Goal: Task Accomplishment & Management: Manage account settings

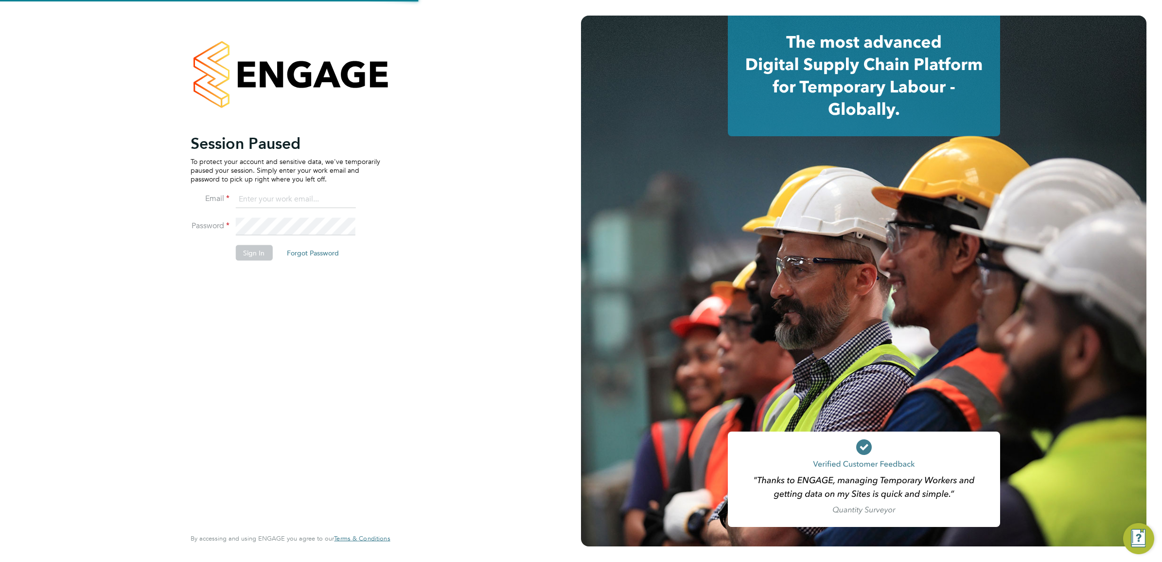
type input "Isa.nawas@vistry.co.uk"
click at [264, 251] on button "Sign In" at bounding box center [253, 253] width 37 height 16
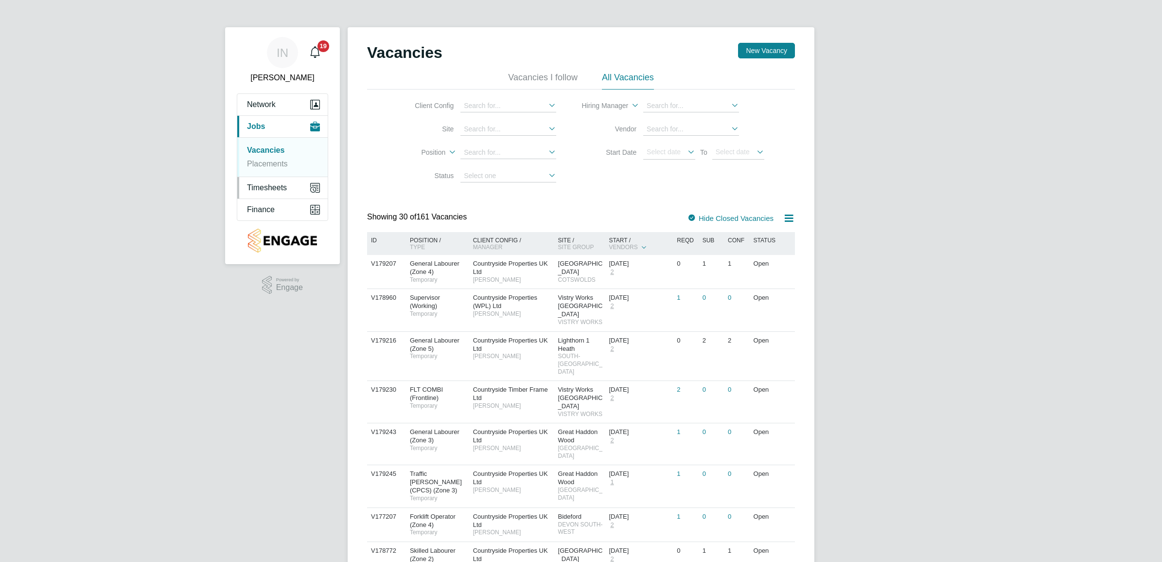
click at [271, 184] on span "Timesheets" at bounding box center [267, 187] width 40 height 9
click at [277, 172] on link "Timesheets" at bounding box center [267, 172] width 40 height 8
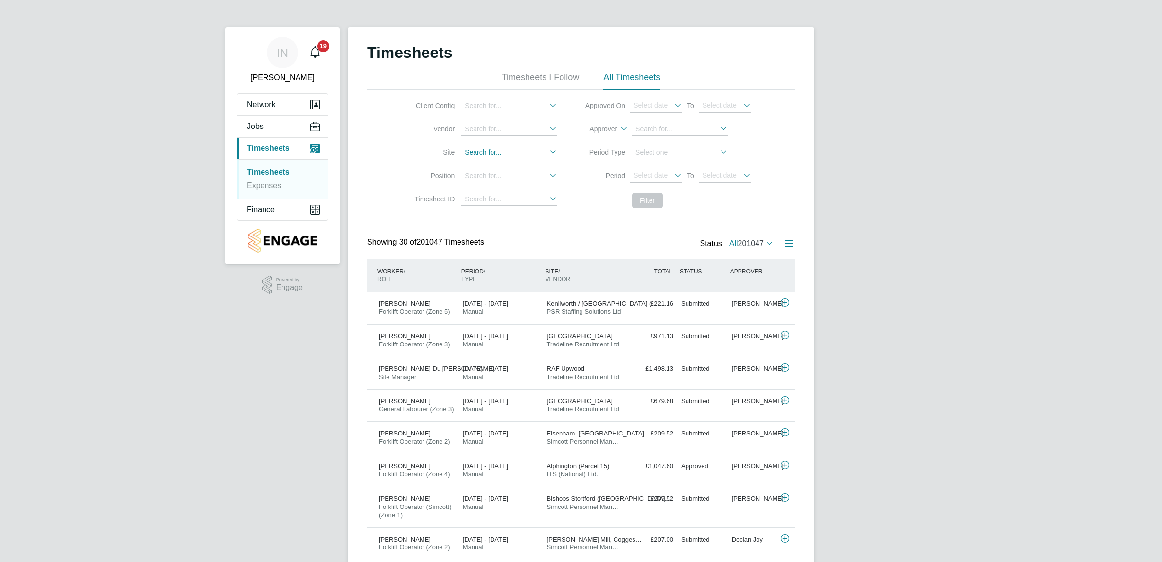
click at [496, 152] on input at bounding box center [510, 152] width 96 height 13
click at [490, 188] on li "Edwal ton RV" at bounding box center [527, 191] width 132 height 13
type input "Edwalton RV"
click at [647, 200] on button "Filter" at bounding box center [648, 201] width 31 height 16
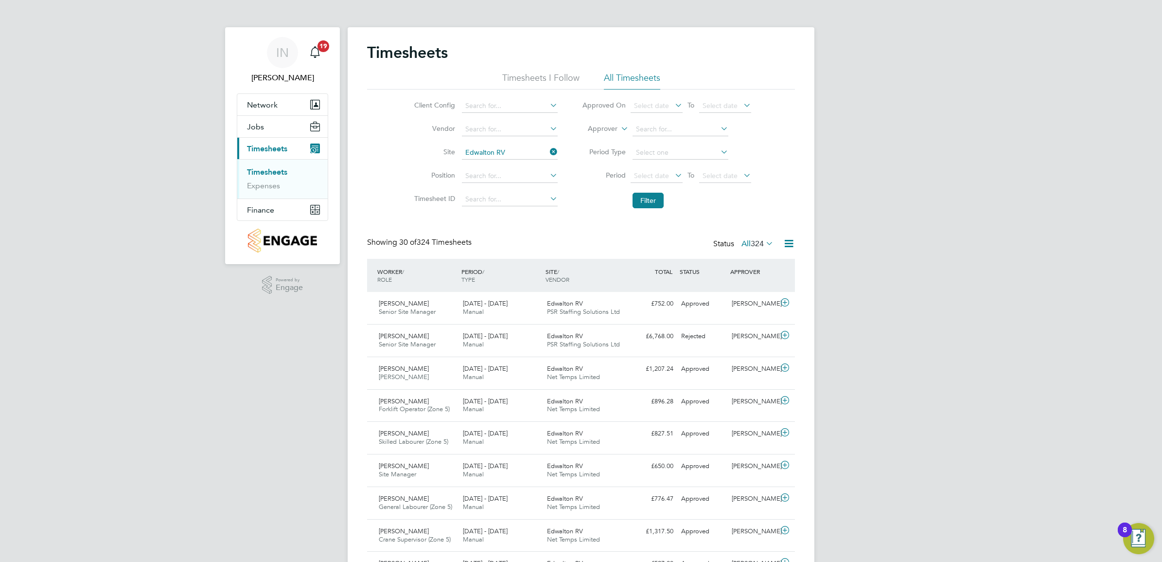
click at [451, 53] on div "Timesheets" at bounding box center [581, 57] width 428 height 29
drag, startPoint x: 448, startPoint y: 54, endPoint x: 369, endPoint y: 58, distance: 79.4
click at [369, 58] on h2 "Timesheets" at bounding box center [407, 52] width 81 height 19
drag, startPoint x: 369, startPoint y: 58, endPoint x: 379, endPoint y: 78, distance: 22.2
click at [379, 78] on ul "Timesheets I Follow All Timesheets" at bounding box center [581, 81] width 428 height 18
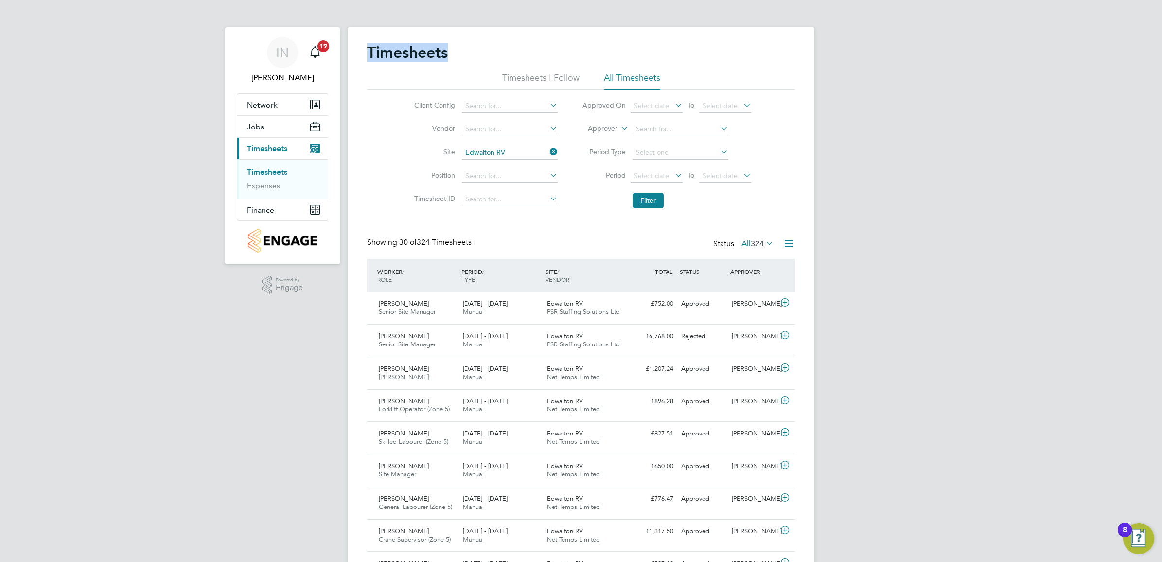
drag, startPoint x: 368, startPoint y: 53, endPoint x: 449, endPoint y: 60, distance: 81.1
click at [448, 60] on h2 "Timesheets" at bounding box center [407, 52] width 81 height 19
drag, startPoint x: 449, startPoint y: 60, endPoint x: 446, endPoint y: 71, distance: 11.1
click at [448, 71] on div "Timesheets" at bounding box center [581, 57] width 428 height 29
click at [662, 199] on button "Filter" at bounding box center [648, 201] width 31 height 16
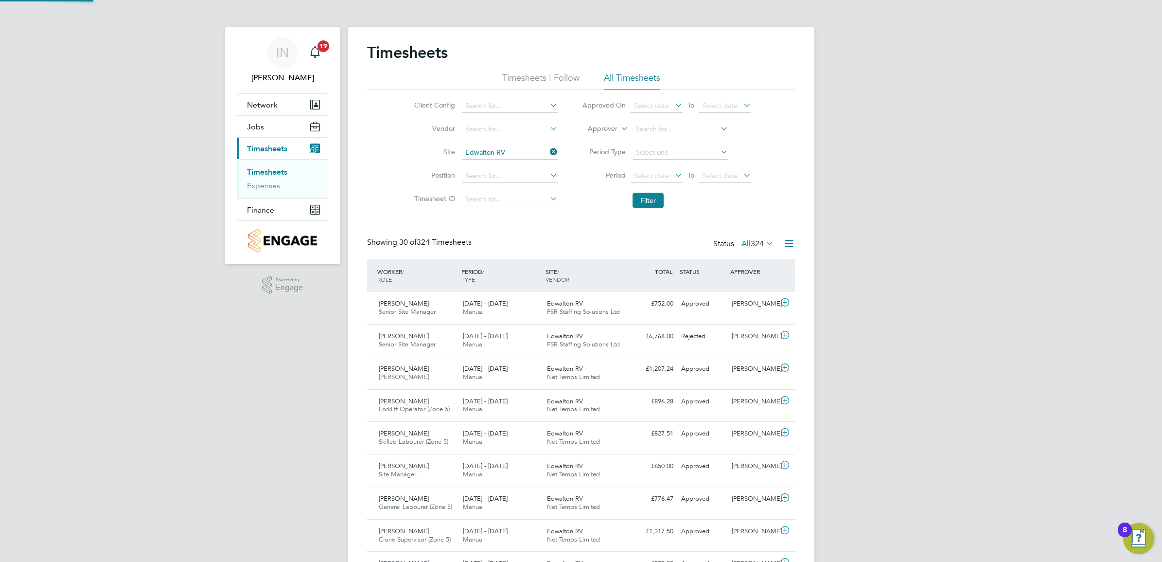
scroll to position [24, 84]
click at [652, 203] on button "Filter" at bounding box center [648, 201] width 31 height 16
click at [559, 371] on span "Edwalton RV" at bounding box center [565, 368] width 36 height 8
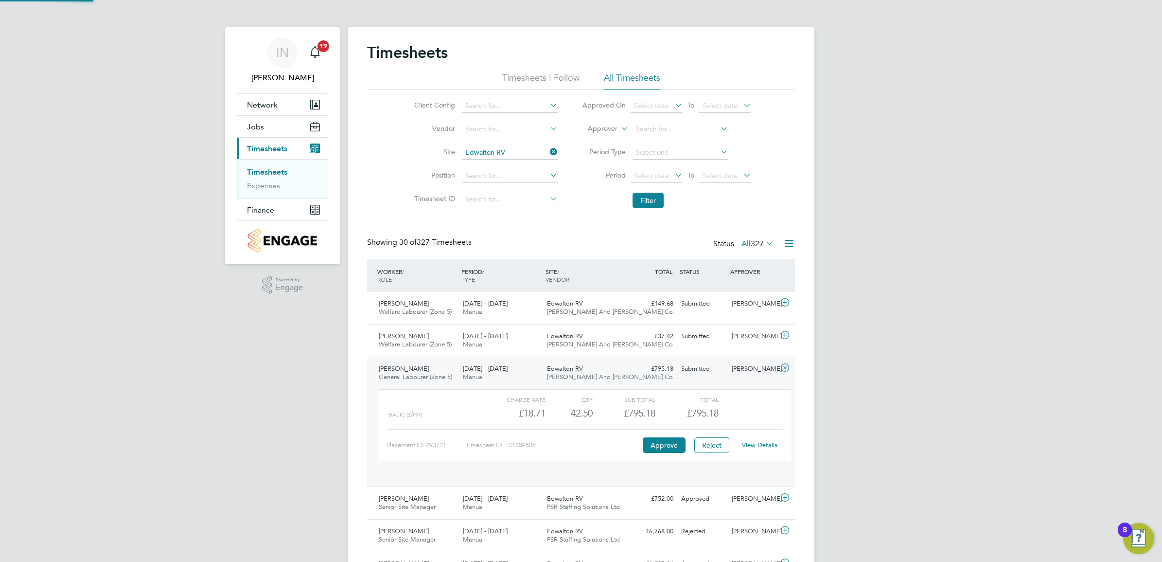
scroll to position [16, 95]
click at [769, 446] on link "View Details" at bounding box center [760, 445] width 36 height 8
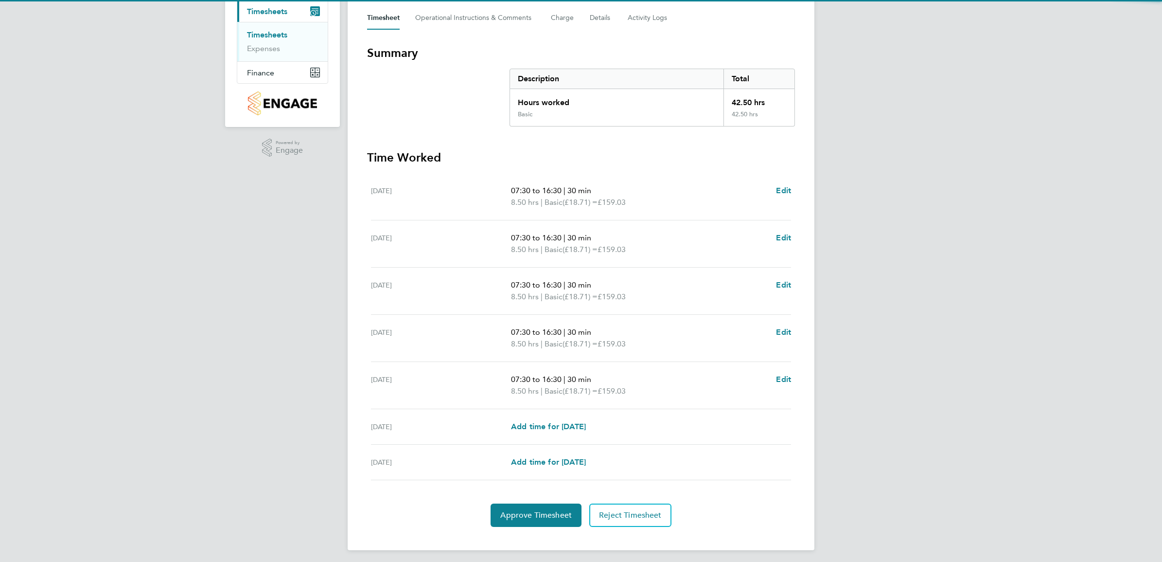
scroll to position [142, 0]
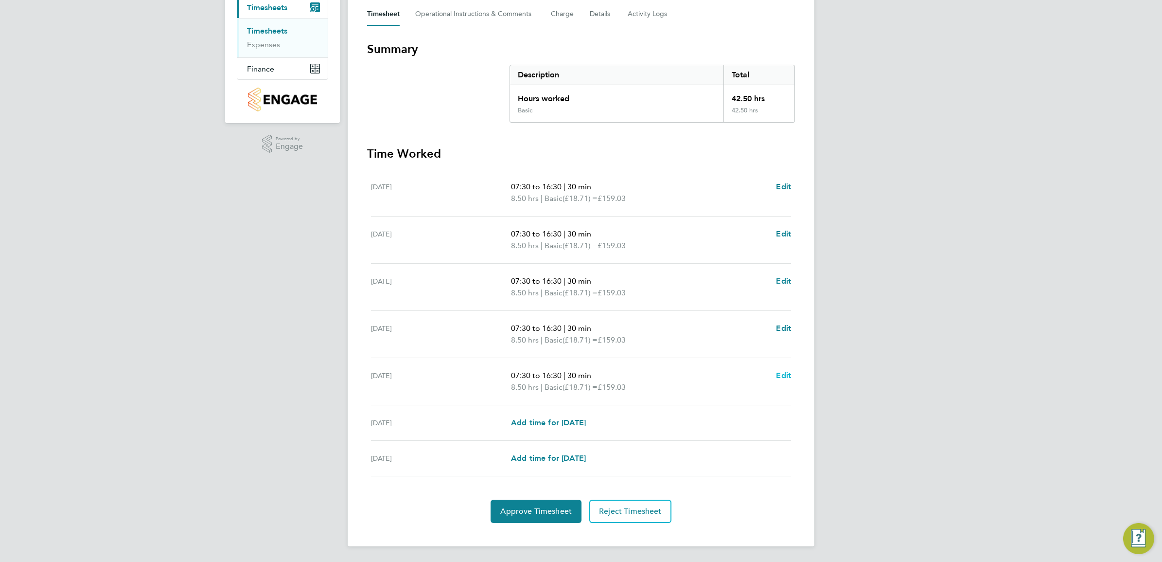
click at [780, 376] on span "Edit" at bounding box center [783, 375] width 15 height 9
select select "30"
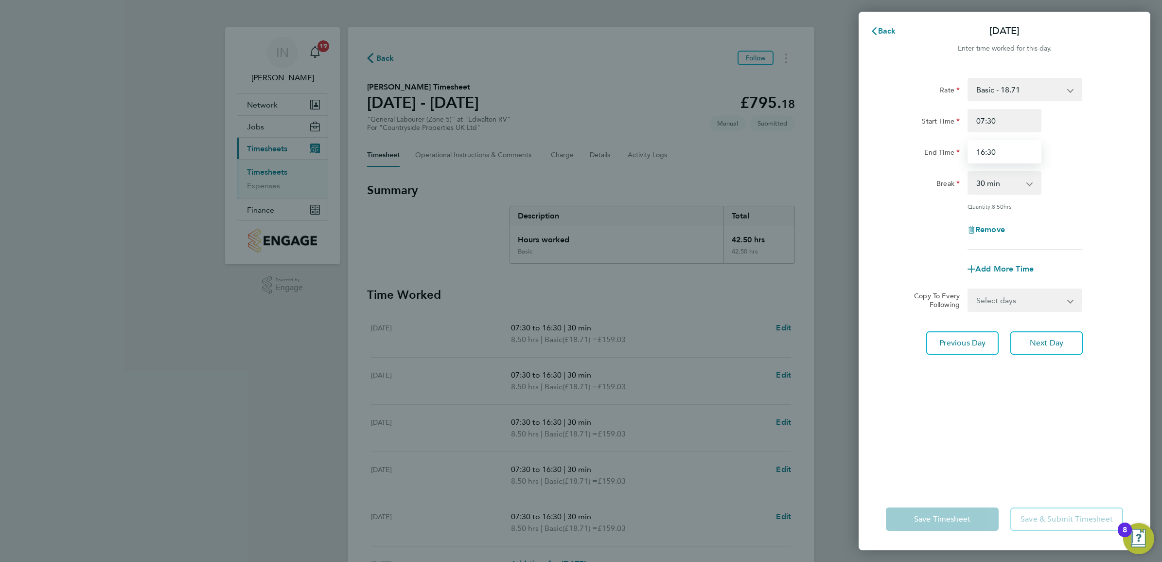
click at [982, 152] on input "16:30" at bounding box center [1005, 151] width 74 height 23
type input "15:30"
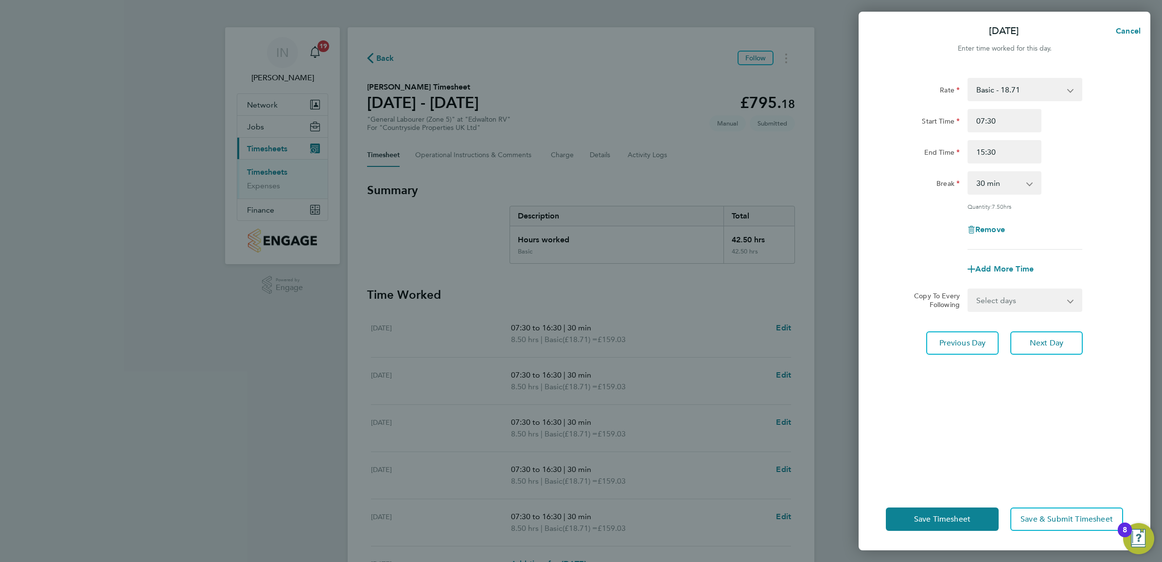
click at [1076, 210] on div "Rate Basic - 18.71 Start Time 07:30 End Time 15:30 Break 0 min 15 min 30 min 45…" at bounding box center [1004, 164] width 237 height 172
click at [980, 514] on button "Save Timesheet" at bounding box center [942, 518] width 113 height 23
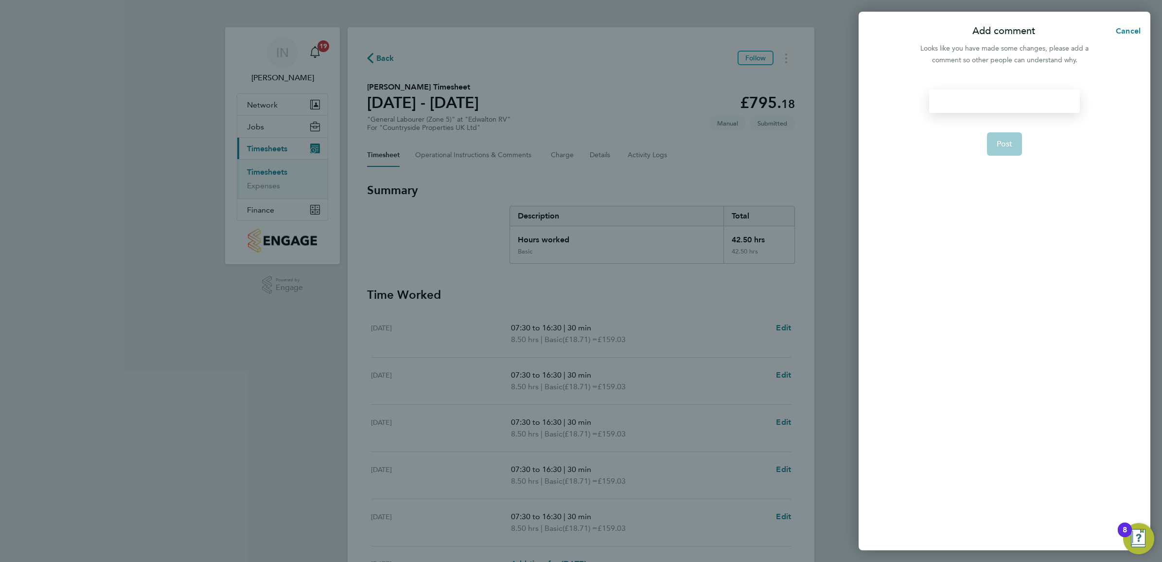
click at [977, 100] on div at bounding box center [1004, 100] width 150 height 23
click at [978, 98] on div at bounding box center [1004, 100] width 150 height 23
click at [1006, 149] on button "Post" at bounding box center [1005, 143] width 36 height 23
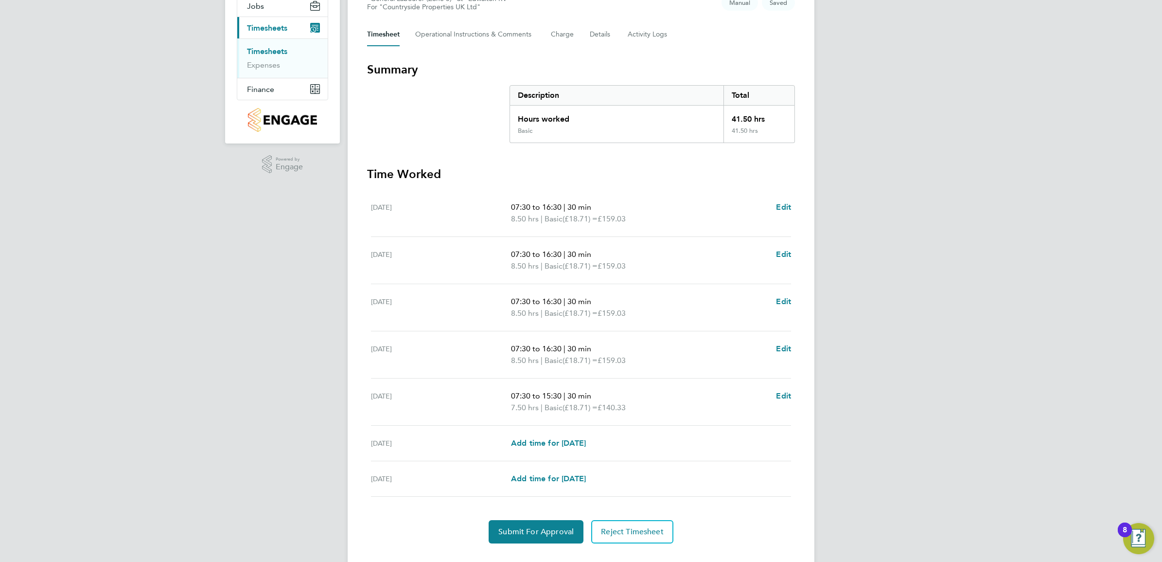
scroll to position [142, 0]
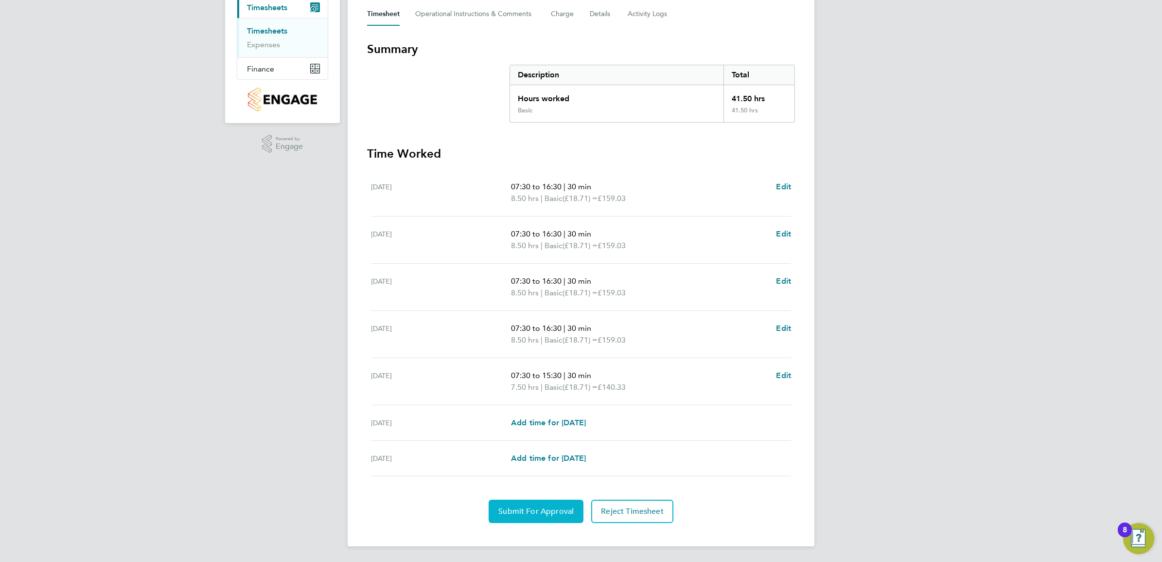
click at [550, 512] on span "Submit For Approval" at bounding box center [536, 511] width 75 height 10
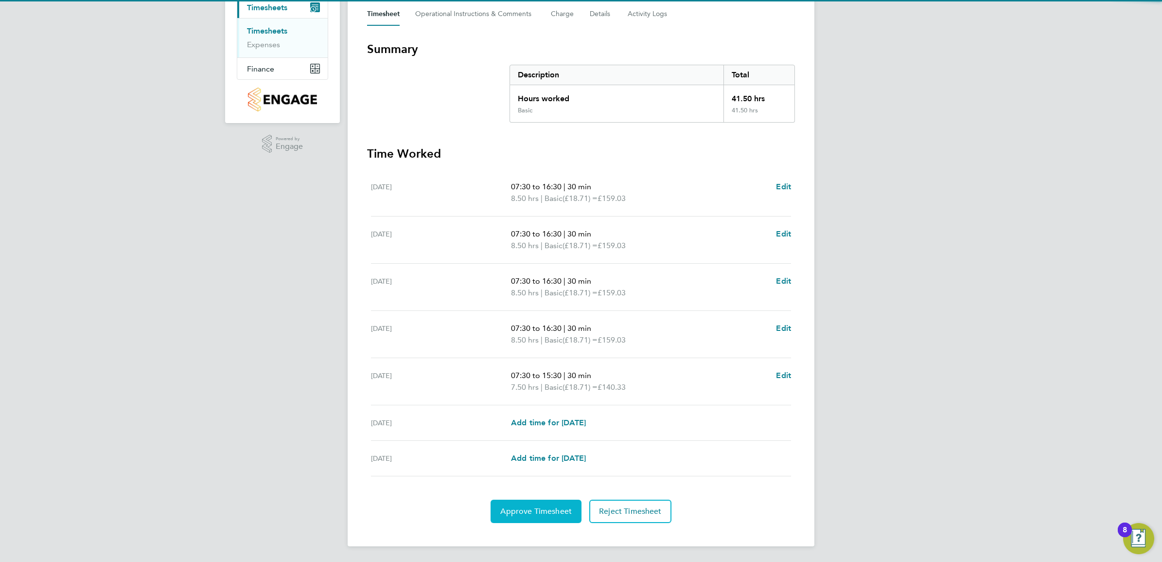
click at [550, 512] on span "Approve Timesheet" at bounding box center [535, 511] width 71 height 10
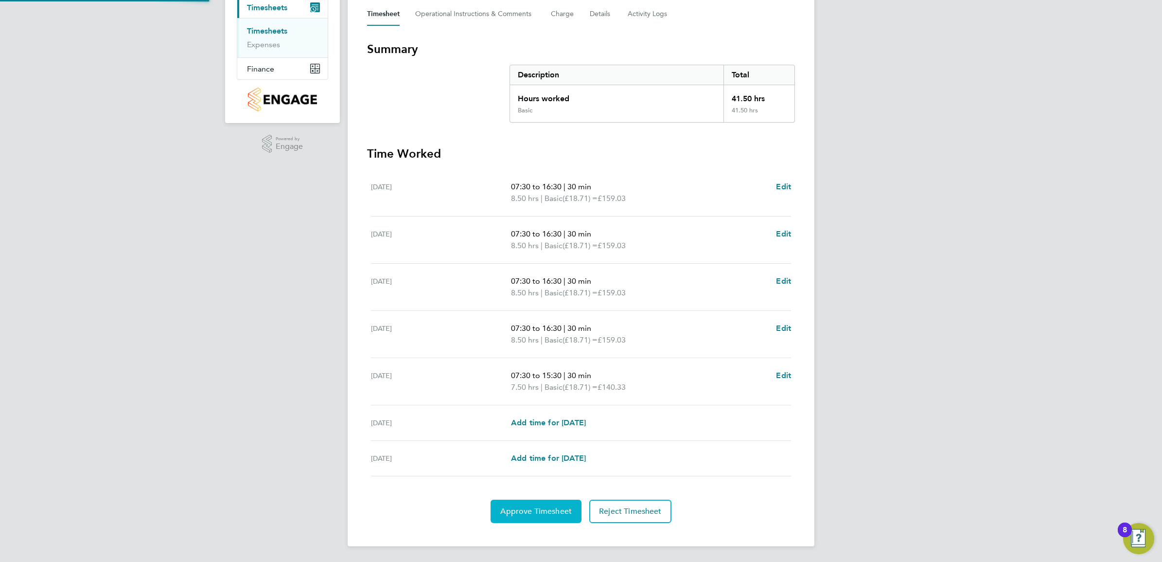
click at [544, 504] on button "Approve Timesheet" at bounding box center [536, 510] width 91 height 23
click at [550, 511] on span "Approve Timesheet" at bounding box center [535, 511] width 71 height 10
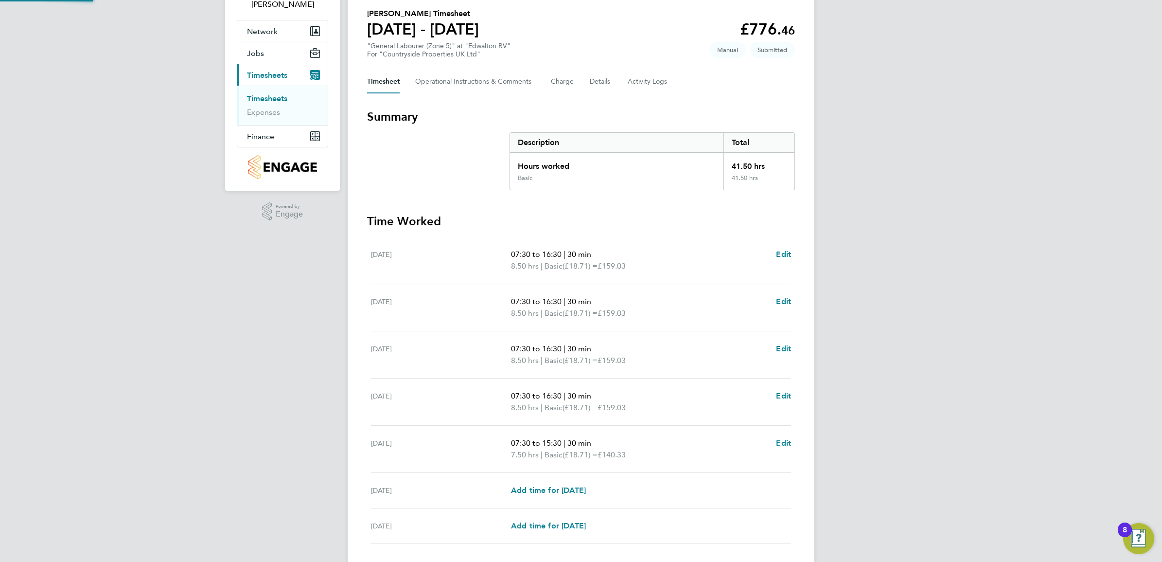
scroll to position [0, 0]
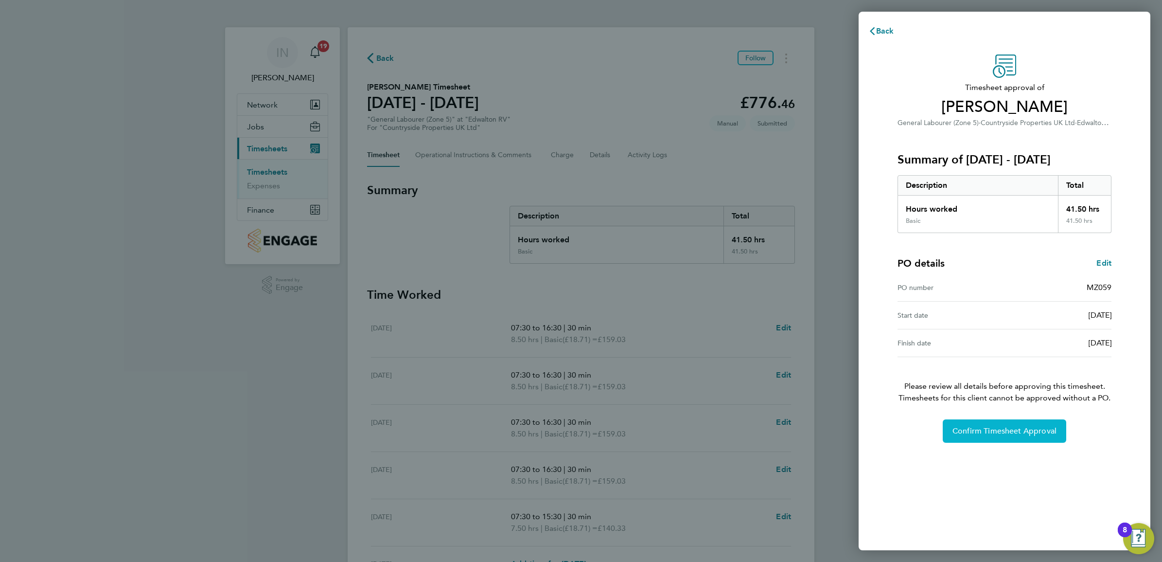
click at [993, 422] on button "Confirm Timesheet Approval" at bounding box center [1005, 430] width 124 height 23
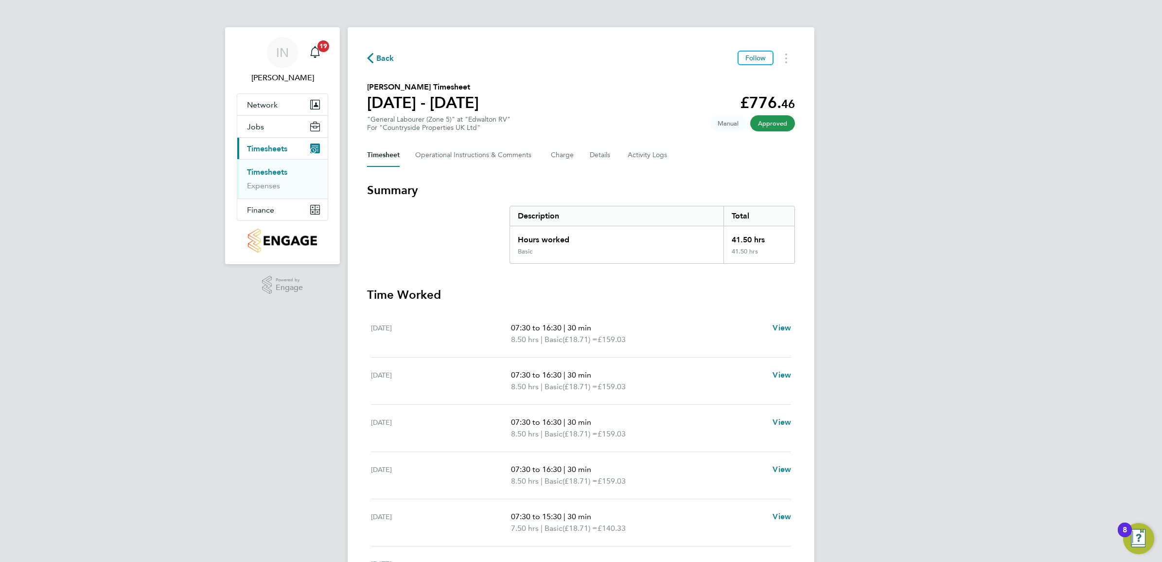
click at [393, 64] on span "Back" at bounding box center [385, 59] width 18 height 12
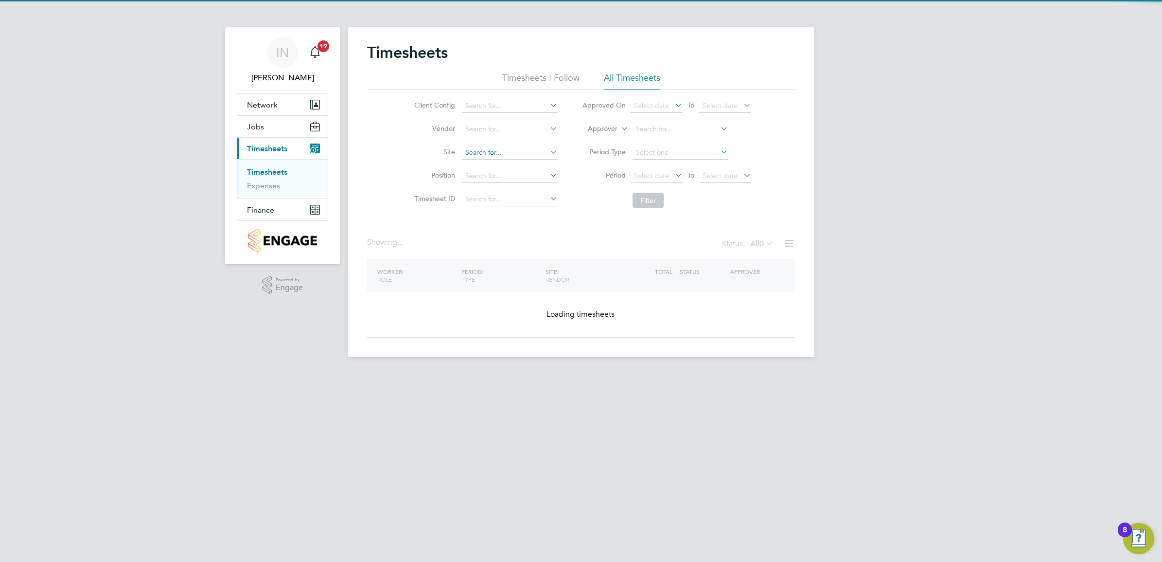
click at [500, 154] on input at bounding box center [510, 153] width 96 height 14
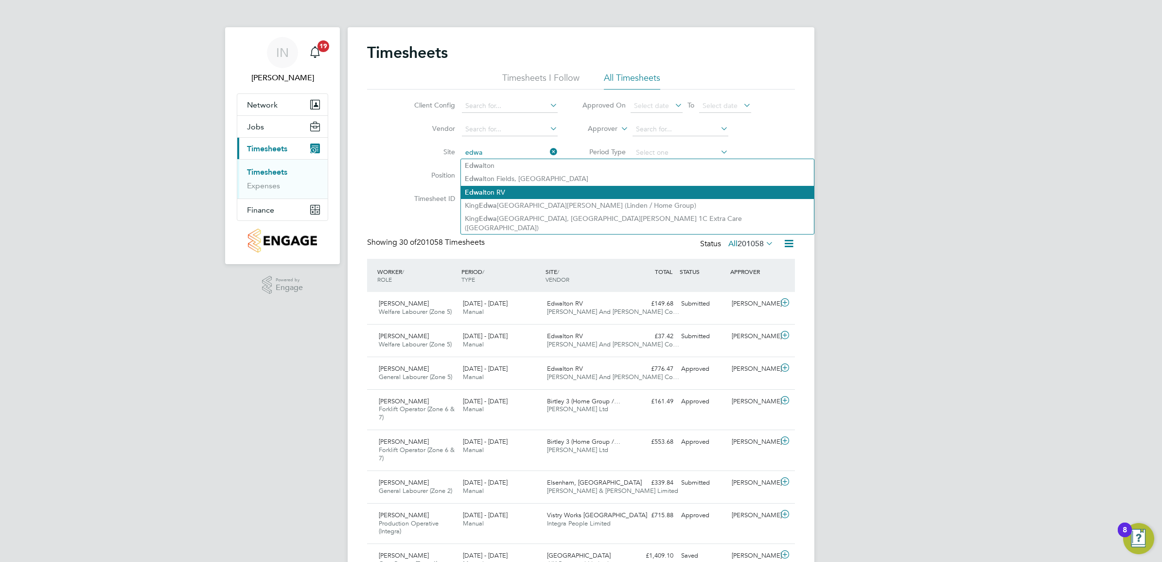
click at [499, 188] on li "Edwa lton RV" at bounding box center [637, 192] width 353 height 13
type input "Edwalton RV"
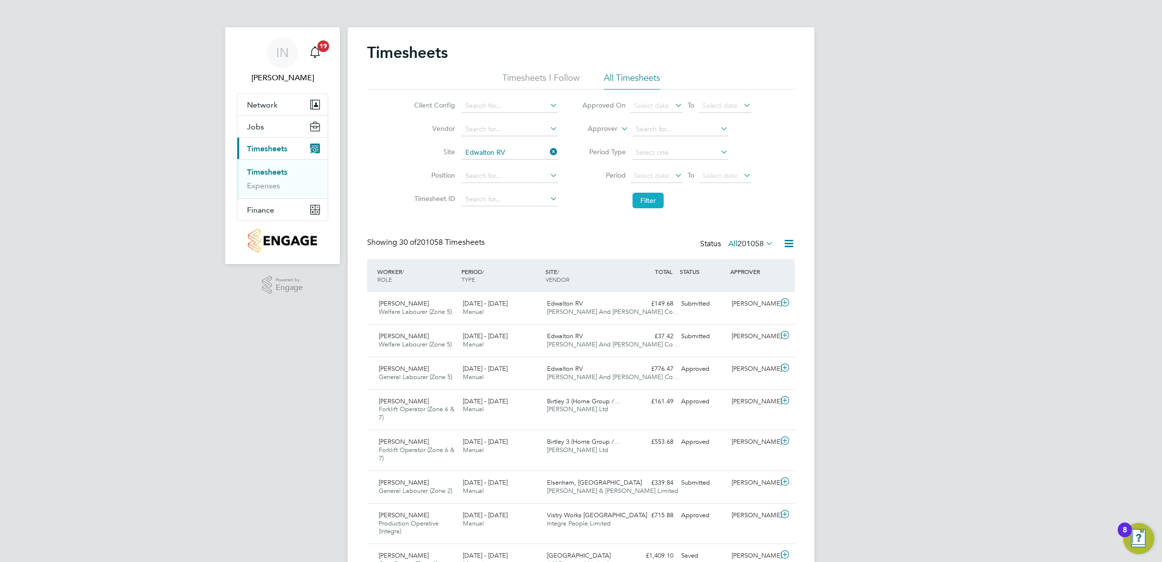
click at [636, 206] on button "Filter" at bounding box center [648, 201] width 31 height 16
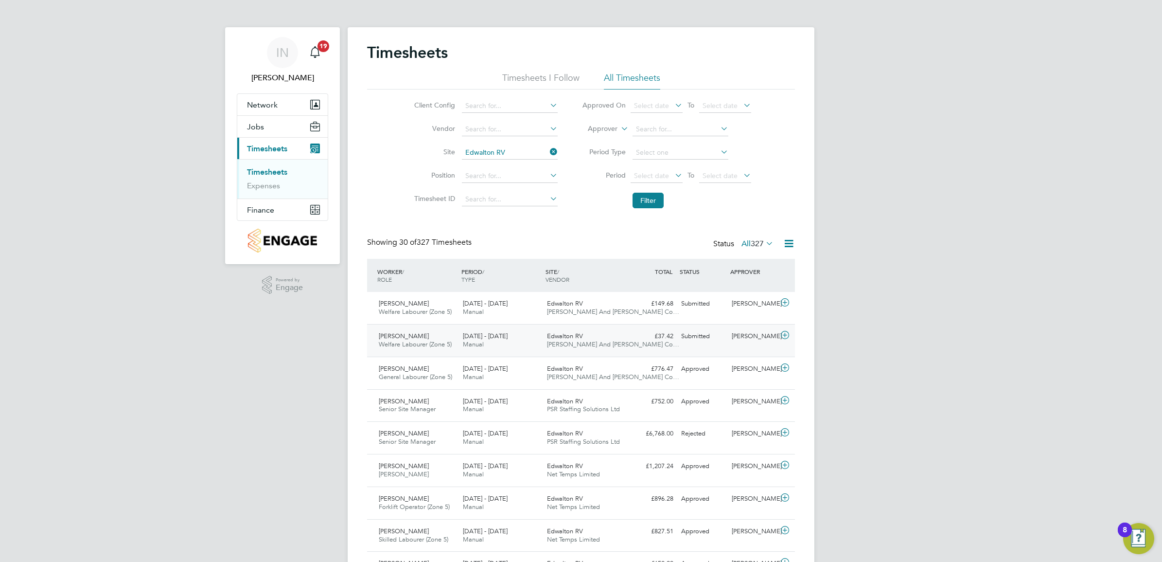
click at [701, 340] on div "Submitted" at bounding box center [703, 336] width 51 height 16
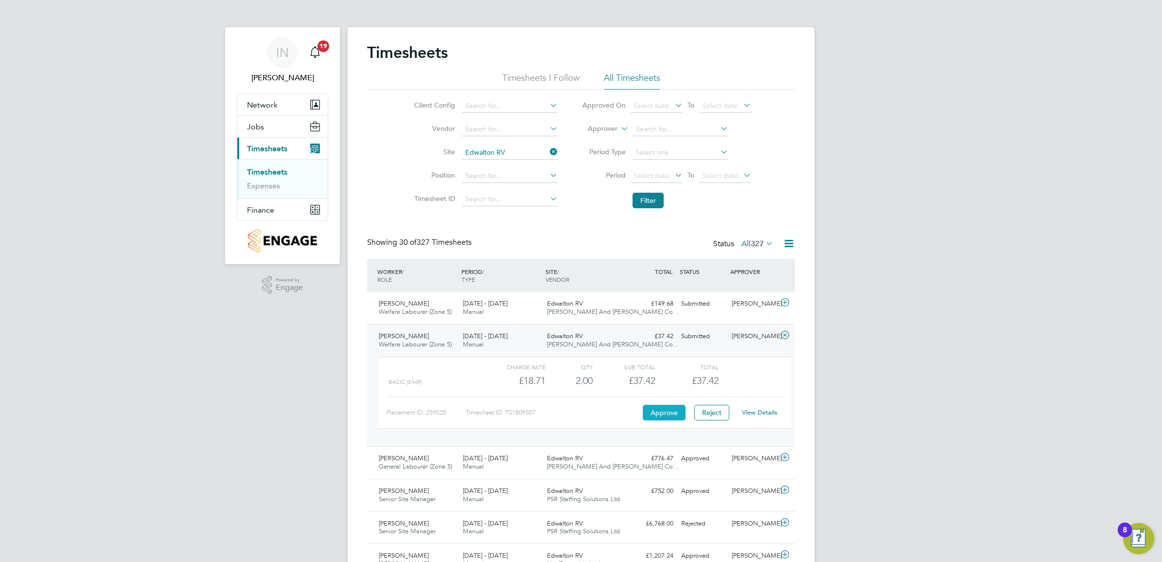
click at [672, 409] on button "Approve" at bounding box center [664, 413] width 43 height 16
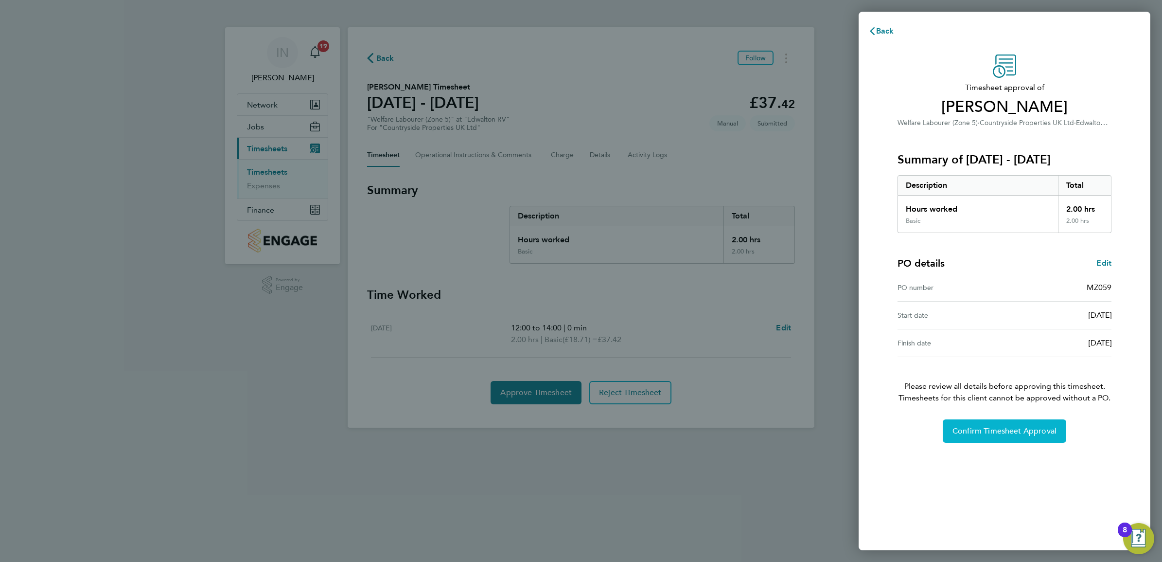
click at [1010, 435] on span "Confirm Timesheet Approval" at bounding box center [1005, 431] width 104 height 10
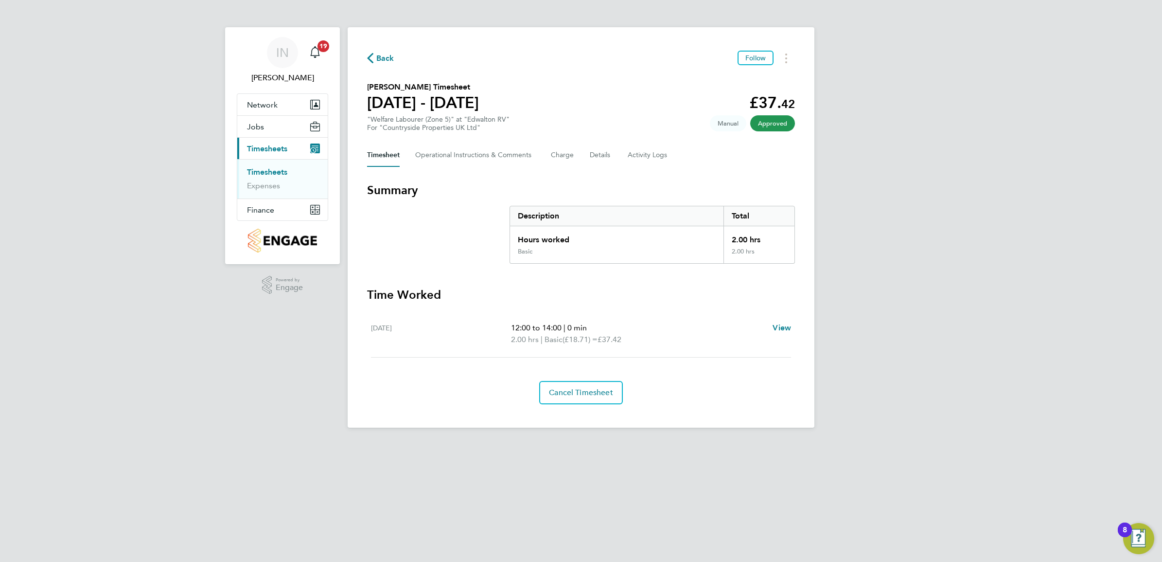
click at [367, 62] on icon "button" at bounding box center [370, 58] width 6 height 10
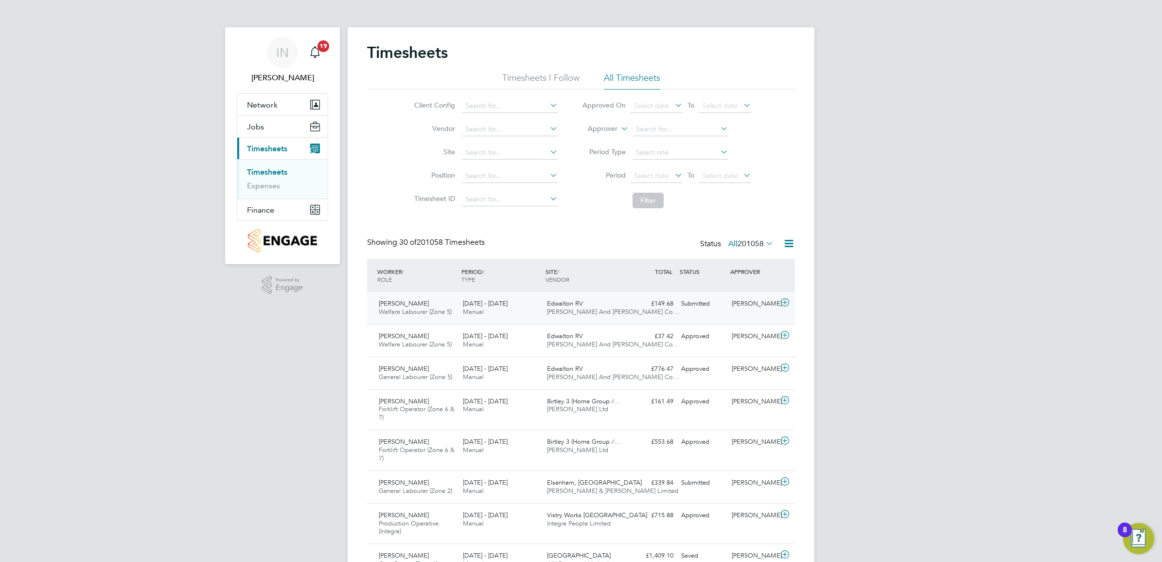
click at [562, 301] on span "Edwalton RV" at bounding box center [565, 303] width 36 height 8
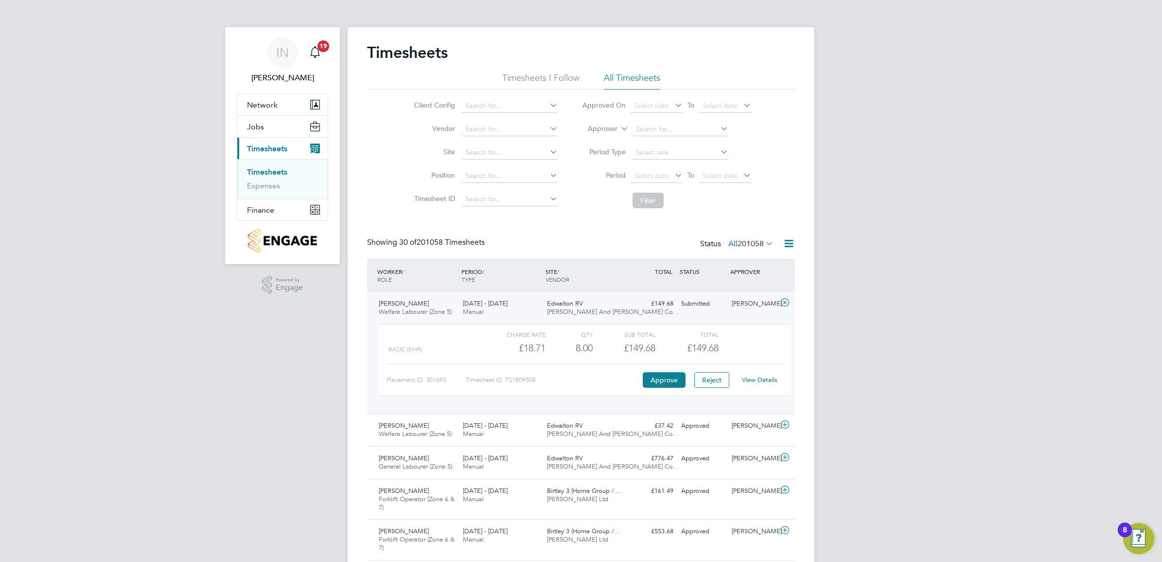
click at [751, 381] on link "View Details" at bounding box center [760, 379] width 36 height 8
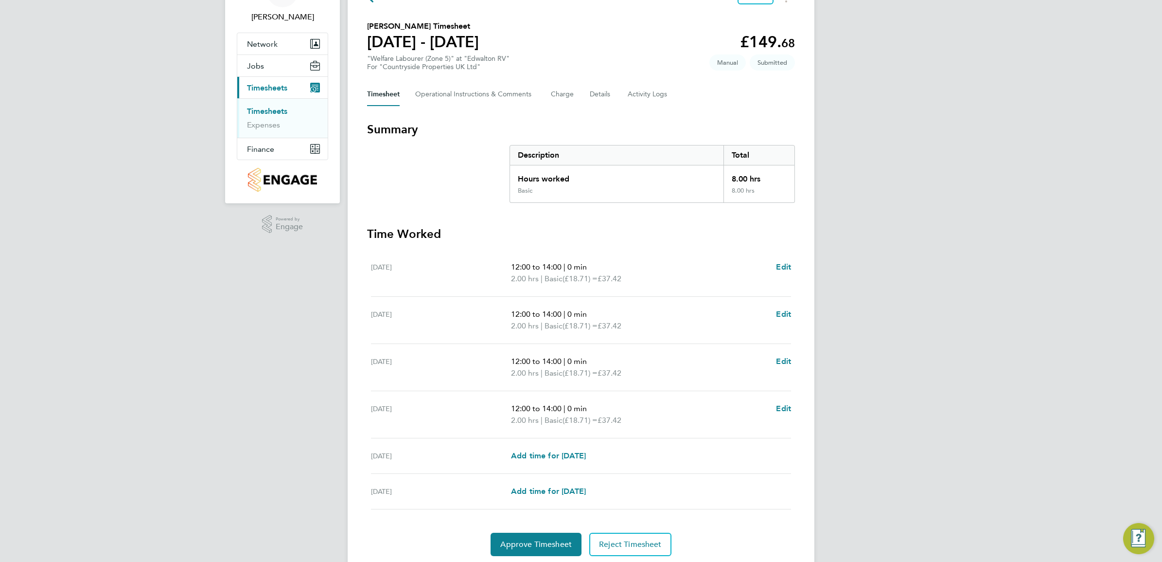
scroll to position [95, 0]
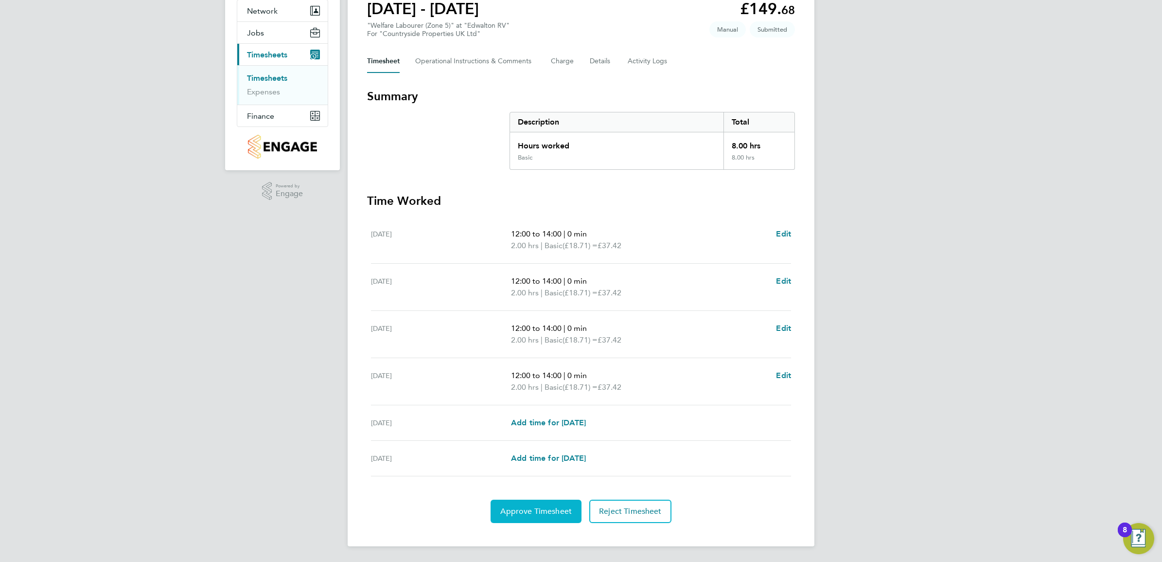
click at [563, 509] on span "Approve Timesheet" at bounding box center [535, 511] width 71 height 10
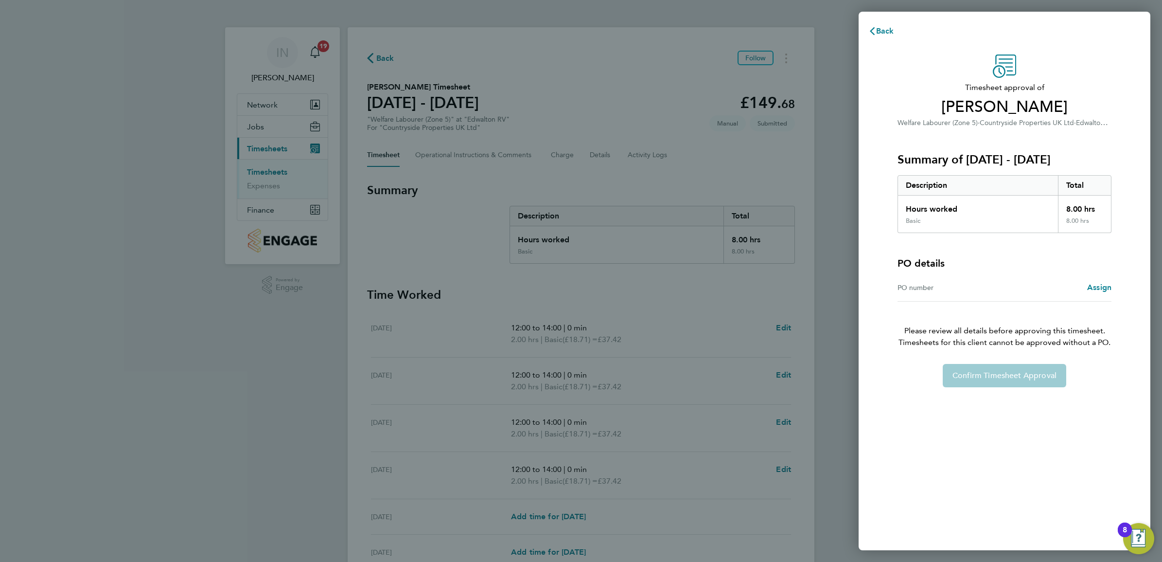
click at [1002, 373] on div "Confirm Timesheet Approval" at bounding box center [1004, 375] width 237 height 23
click at [883, 24] on button "Back" at bounding box center [881, 30] width 45 height 19
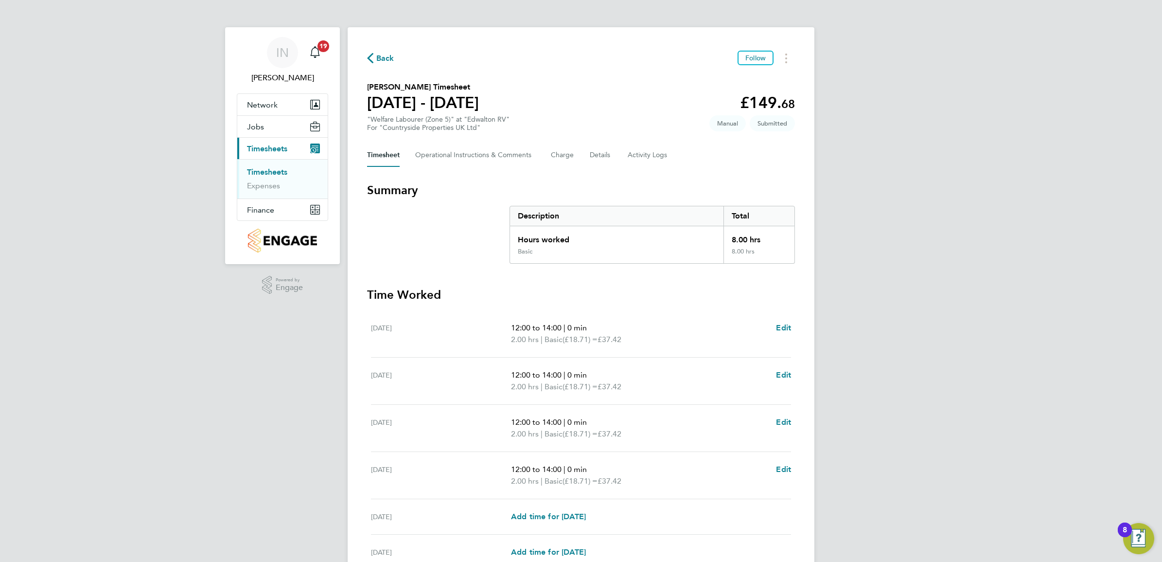
click at [281, 151] on span "Timesheets" at bounding box center [267, 148] width 40 height 9
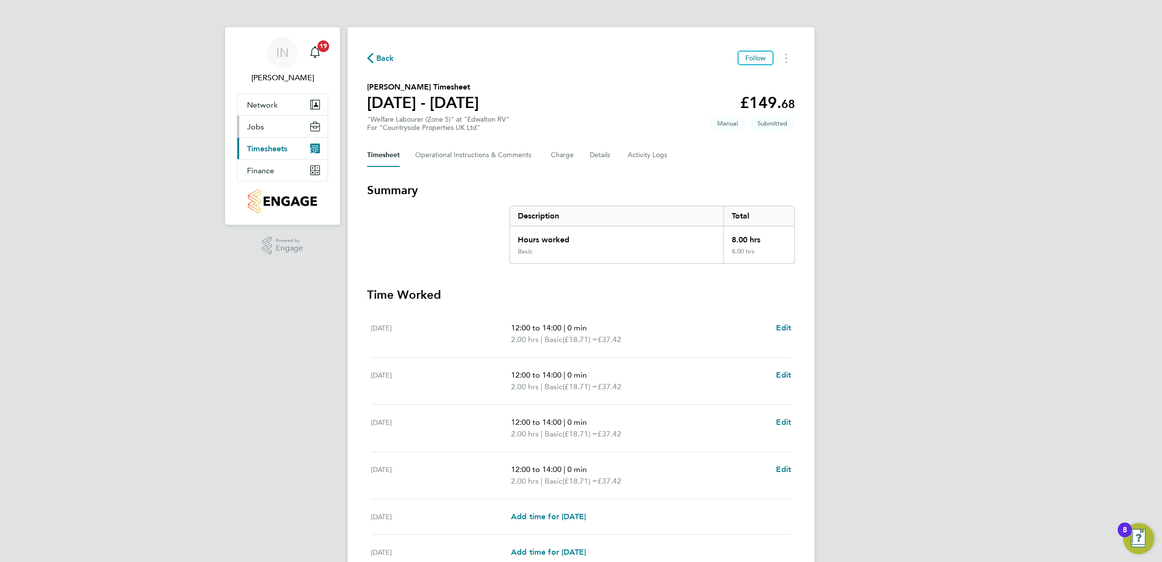
click at [277, 130] on button "Jobs" at bounding box center [282, 126] width 90 height 21
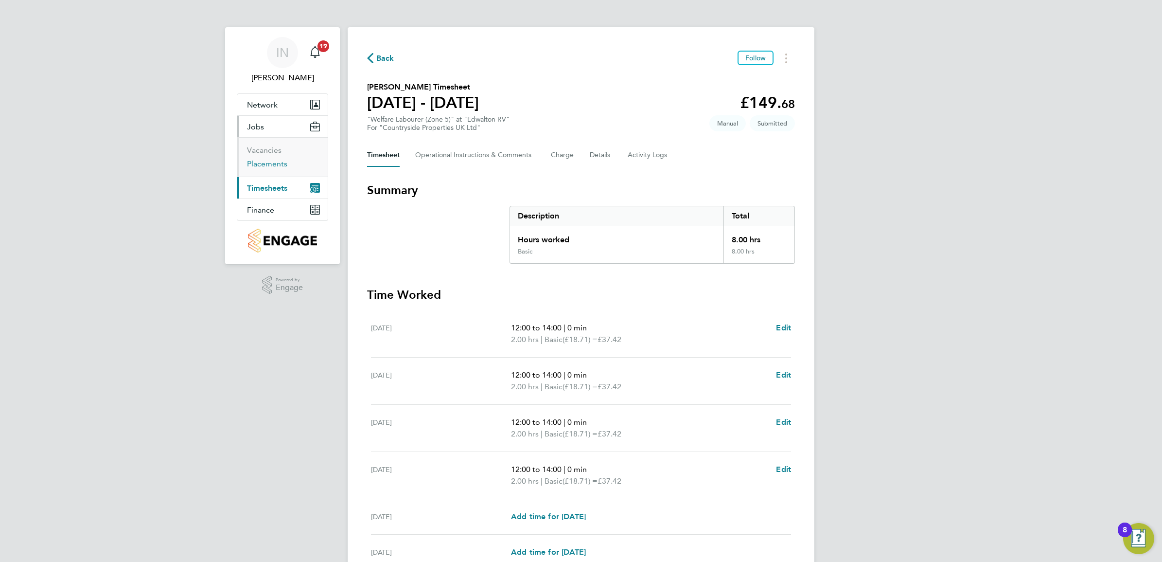
click at [283, 162] on link "Placements" at bounding box center [267, 163] width 40 height 9
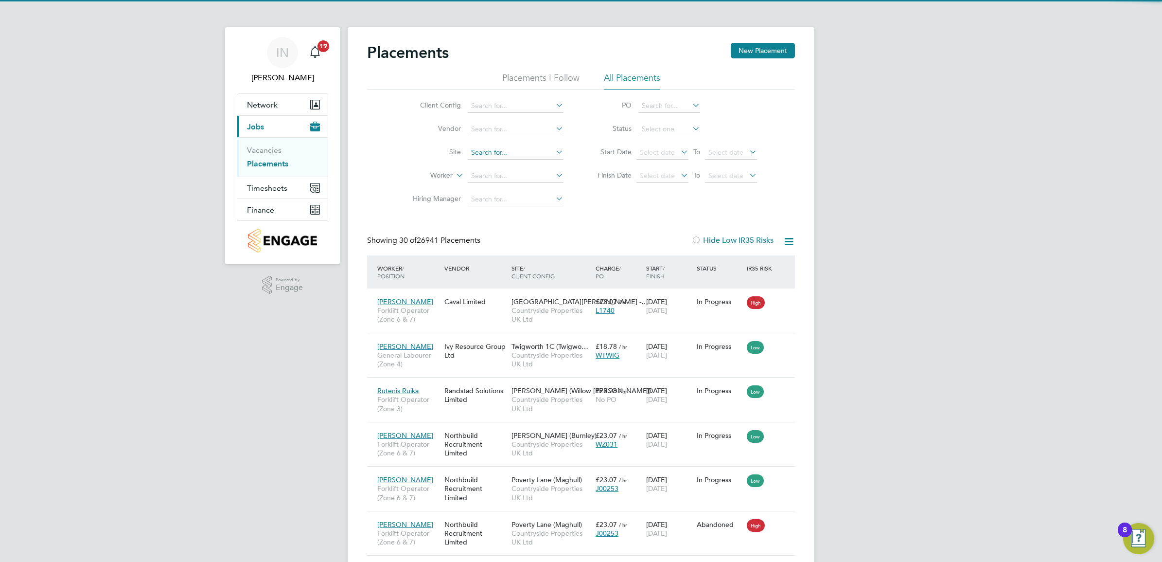
click at [490, 156] on input at bounding box center [516, 153] width 96 height 14
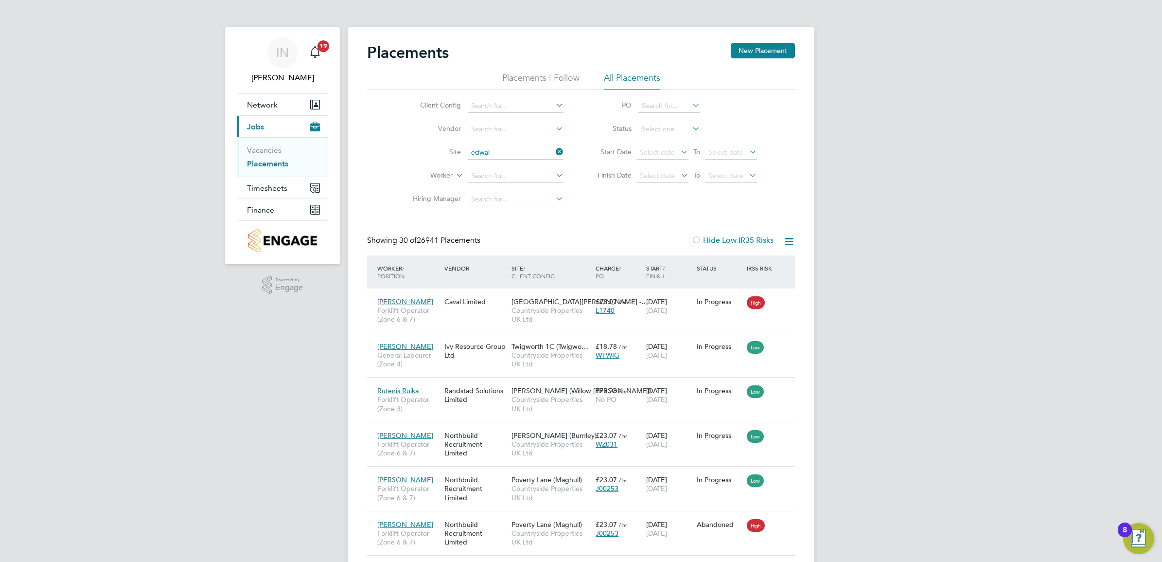
click at [498, 188] on li "Edwal ton RV" at bounding box center [533, 192] width 132 height 13
type input "Edwalton RV"
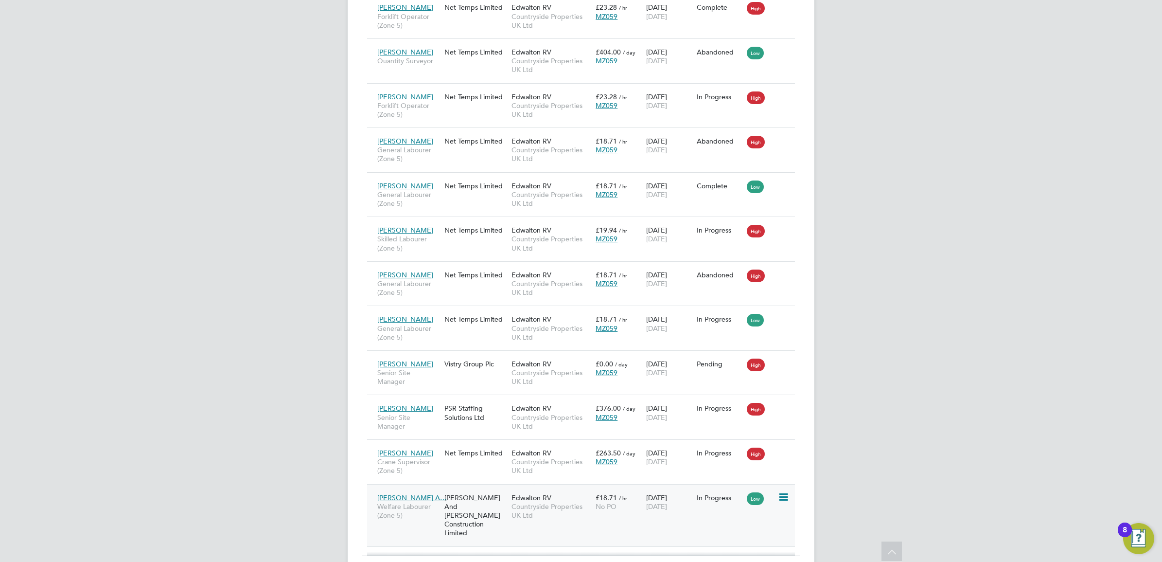
click at [465, 488] on div "O'Neill And Brennan Construction Limited" at bounding box center [475, 515] width 67 height 54
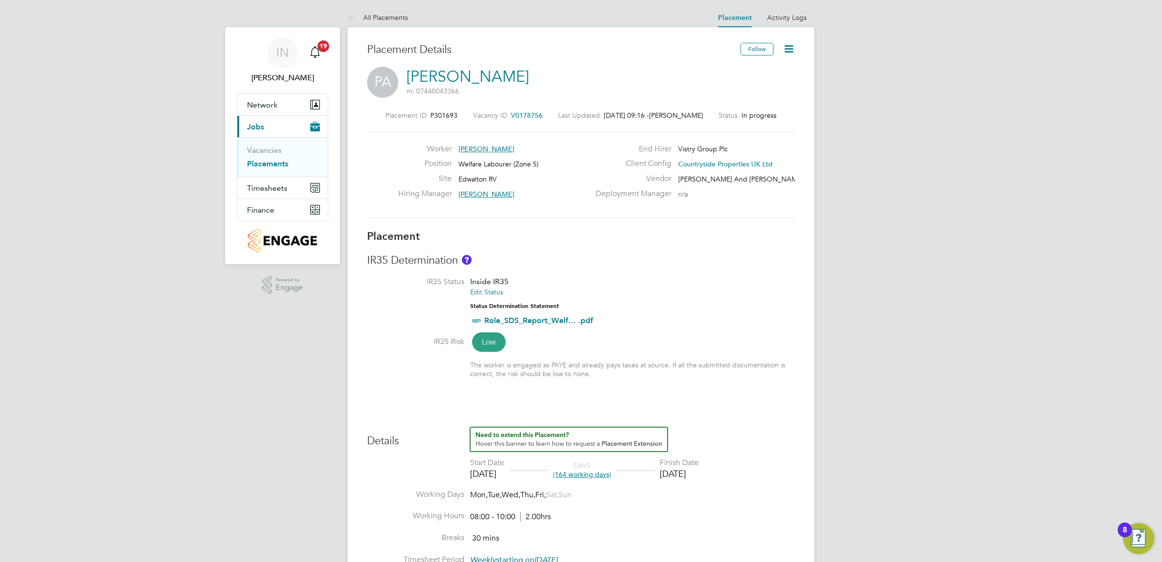
click at [789, 55] on icon at bounding box center [789, 49] width 12 height 12
click at [771, 72] on li "Edit Placement e" at bounding box center [757, 72] width 71 height 14
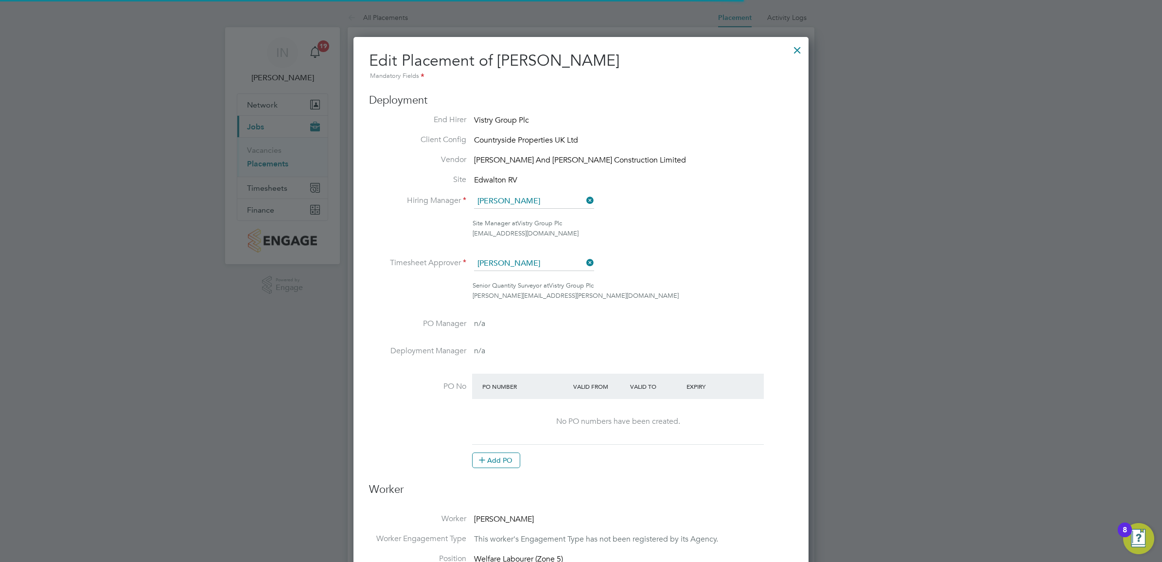
scroll to position [5, 5]
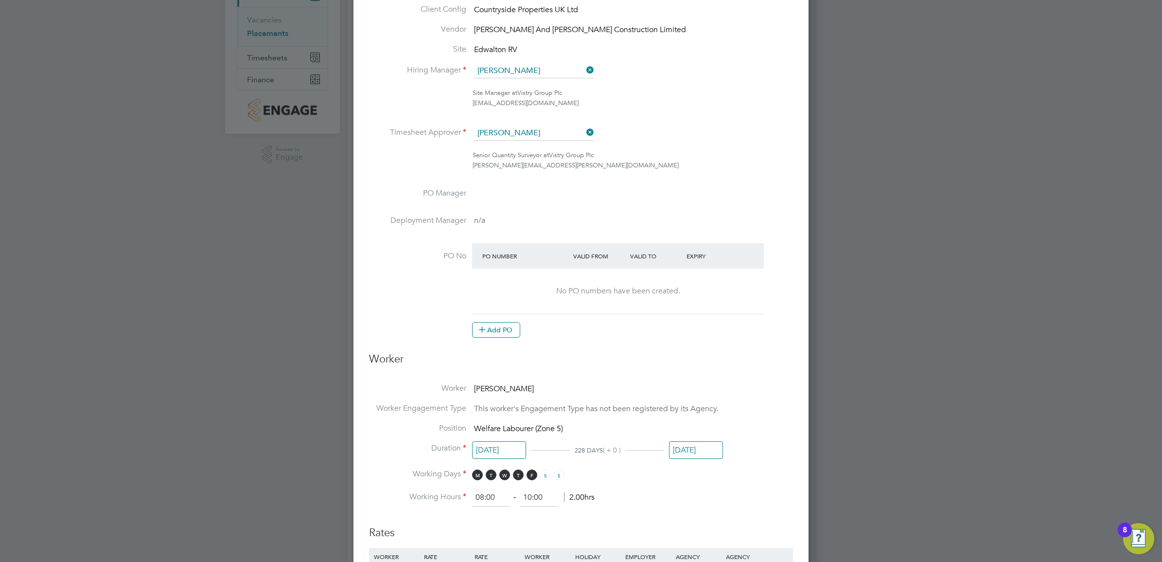
click at [637, 284] on div "No PO numbers have been created." at bounding box center [618, 290] width 272 height 45
click at [633, 290] on div "No PO numbers have been created." at bounding box center [618, 291] width 272 height 10
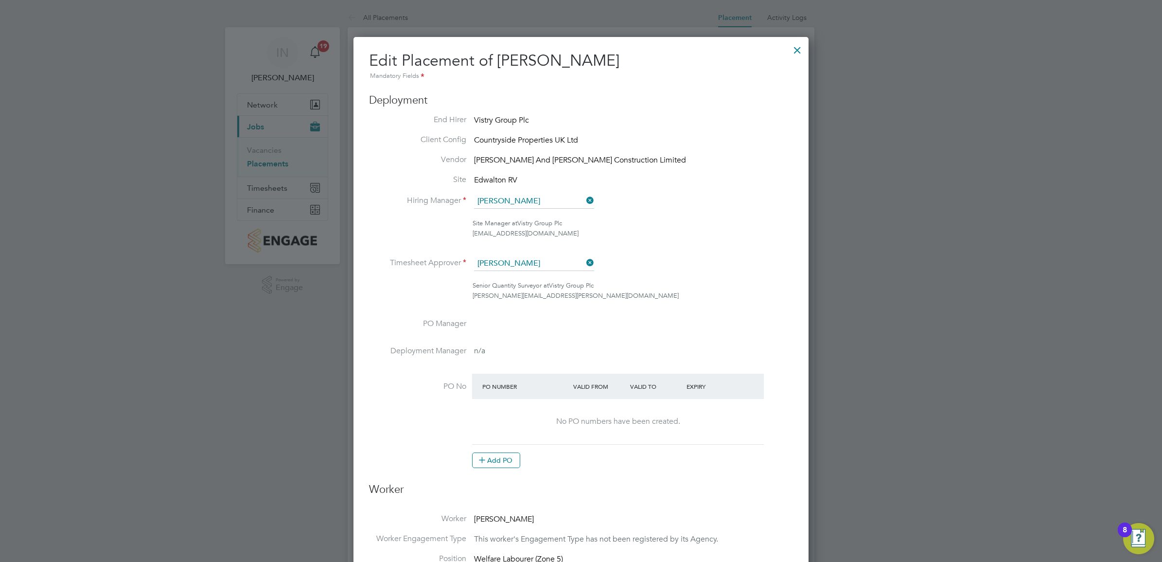
click at [801, 51] on div at bounding box center [798, 48] width 18 height 18
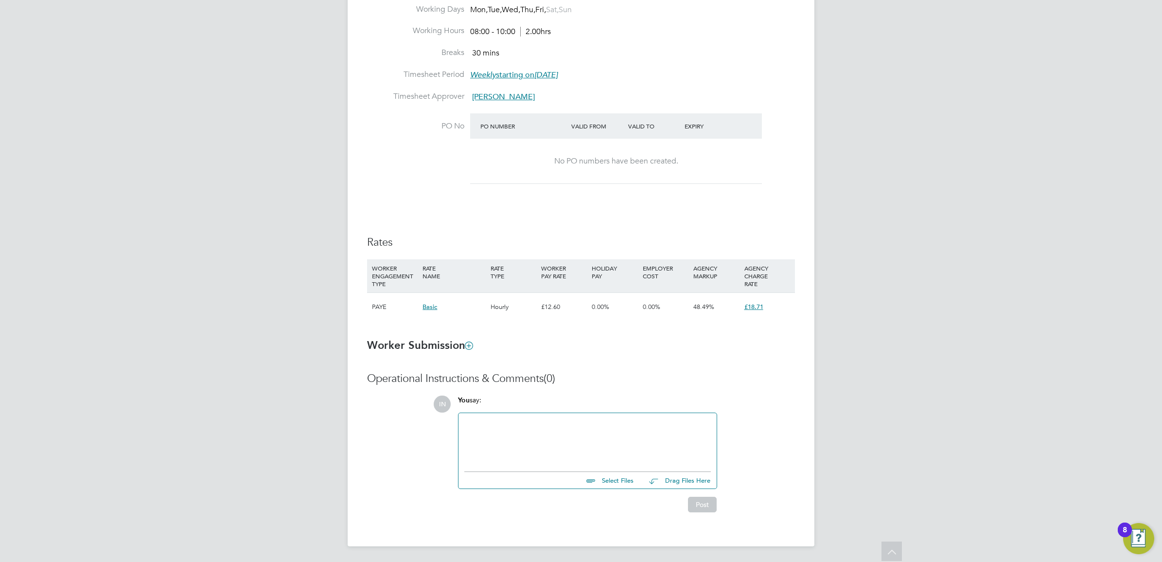
click at [650, 148] on div "No PO numbers have been created." at bounding box center [616, 161] width 272 height 45
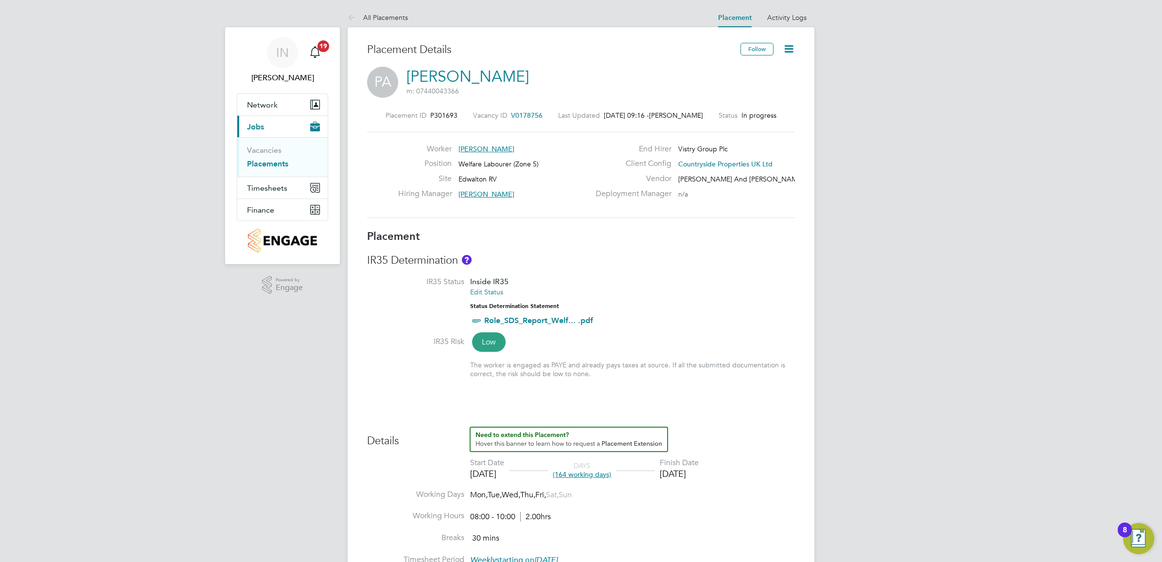
click at [783, 47] on icon at bounding box center [789, 49] width 12 height 12
click at [772, 70] on li "Edit Placement e" at bounding box center [757, 72] width 71 height 14
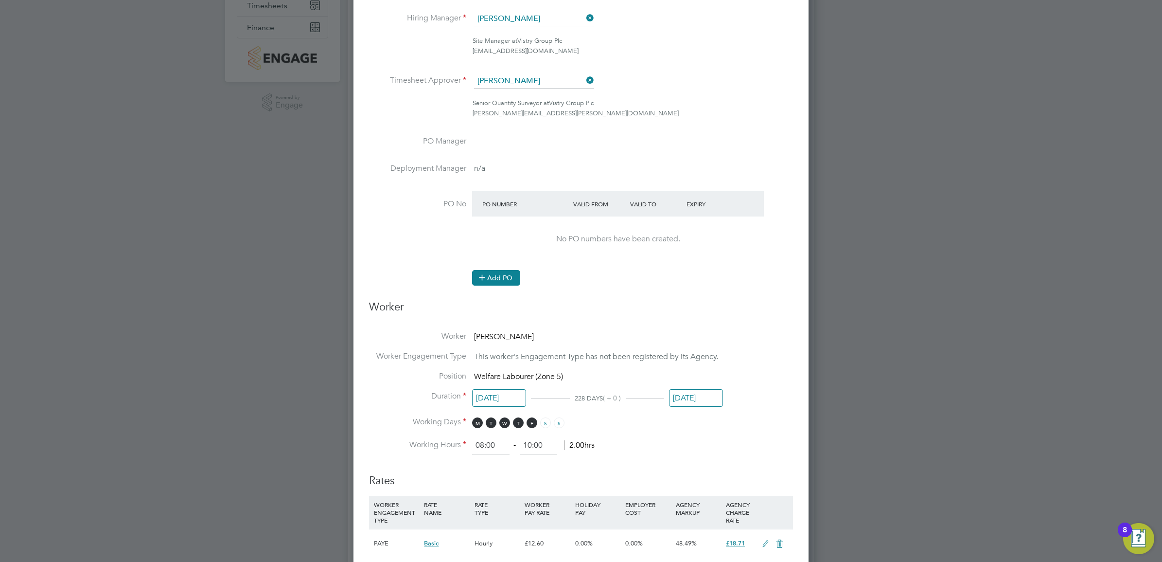
click at [516, 280] on button "Add PO" at bounding box center [496, 278] width 48 height 16
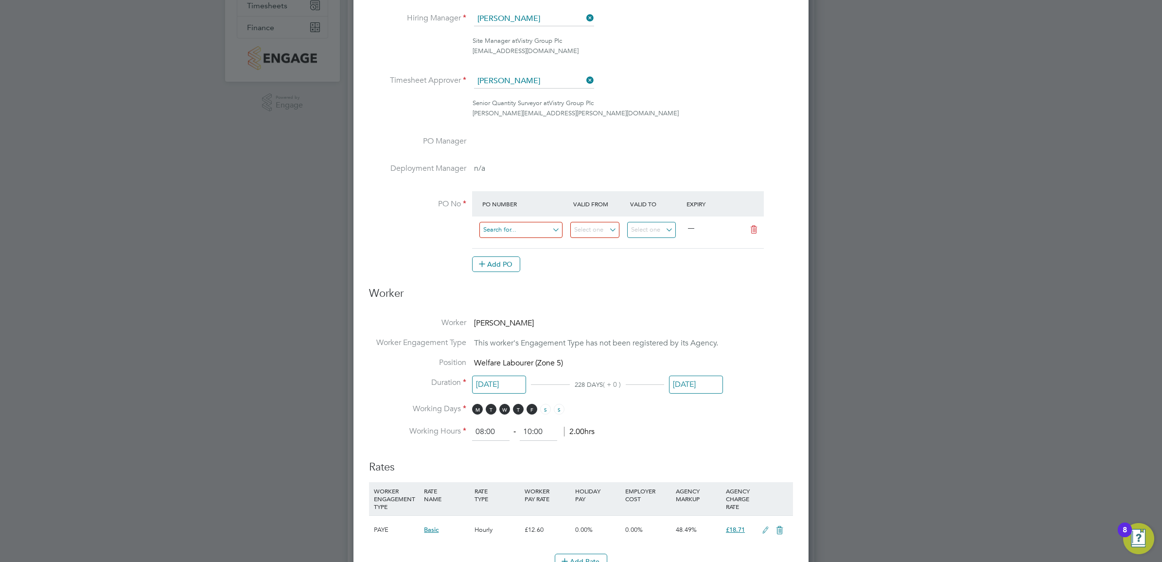
click at [532, 230] on input at bounding box center [521, 230] width 83 height 16
type input "MZ059"
click at [537, 257] on li "MZ059" at bounding box center [521, 257] width 84 height 13
type input "03 Dec 2024"
type input "[DATE]"
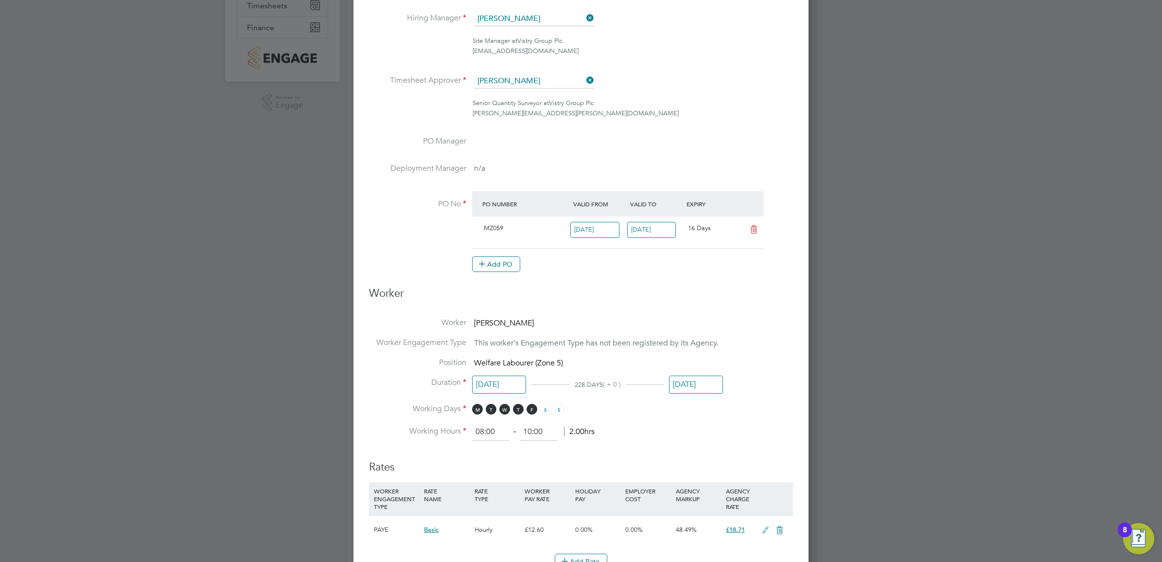
click at [599, 228] on input "03 Dec 2024" at bounding box center [595, 230] width 49 height 16
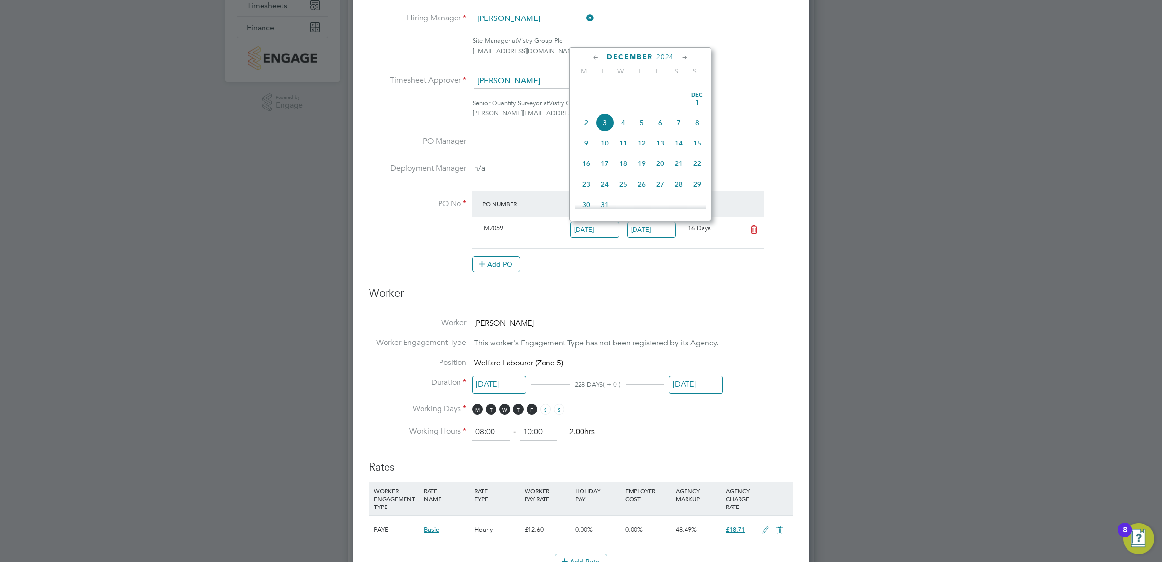
click at [683, 59] on icon at bounding box center [684, 58] width 9 height 11
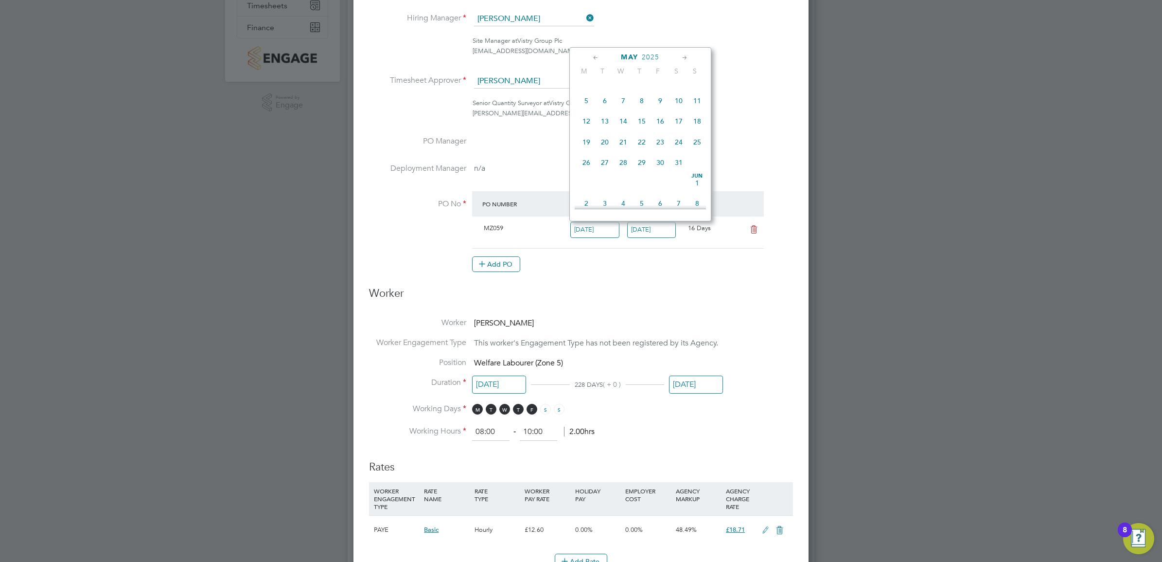
click at [683, 59] on icon at bounding box center [684, 58] width 9 height 11
click at [601, 56] on icon at bounding box center [595, 58] width 9 height 11
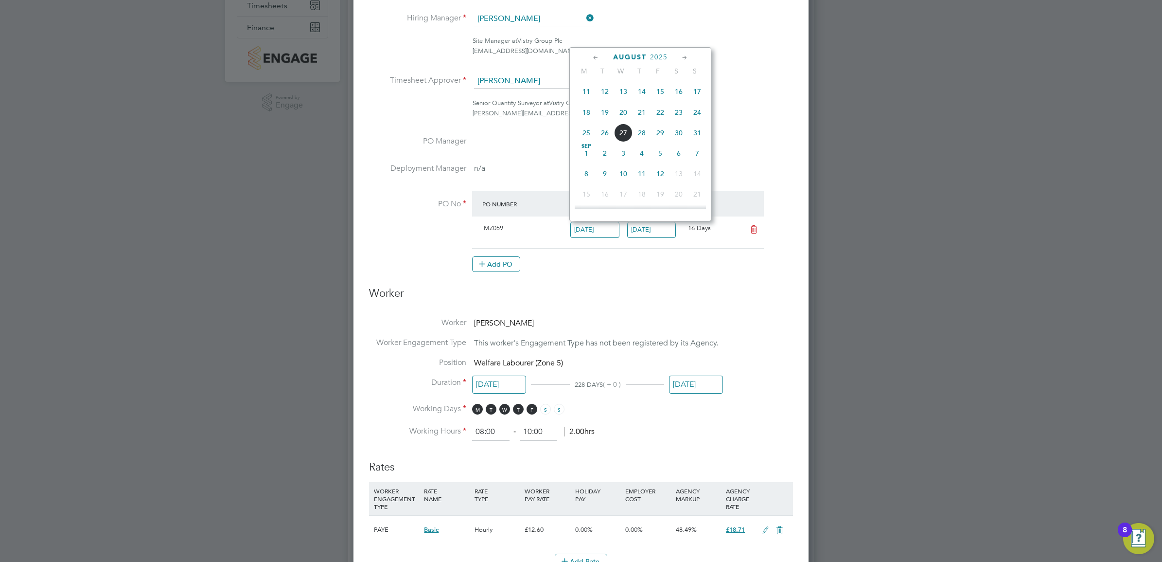
click at [607, 122] on span "19" at bounding box center [605, 112] width 18 height 18
type input "19 Aug 2025"
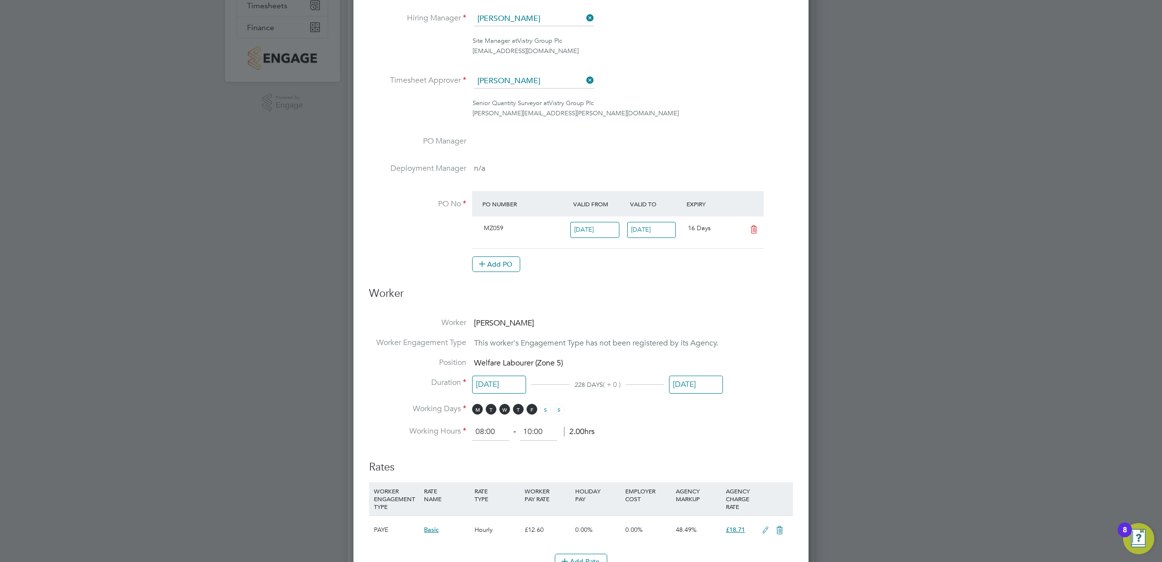
click at [703, 385] on input "03 Apr 2026" at bounding box center [696, 384] width 54 height 18
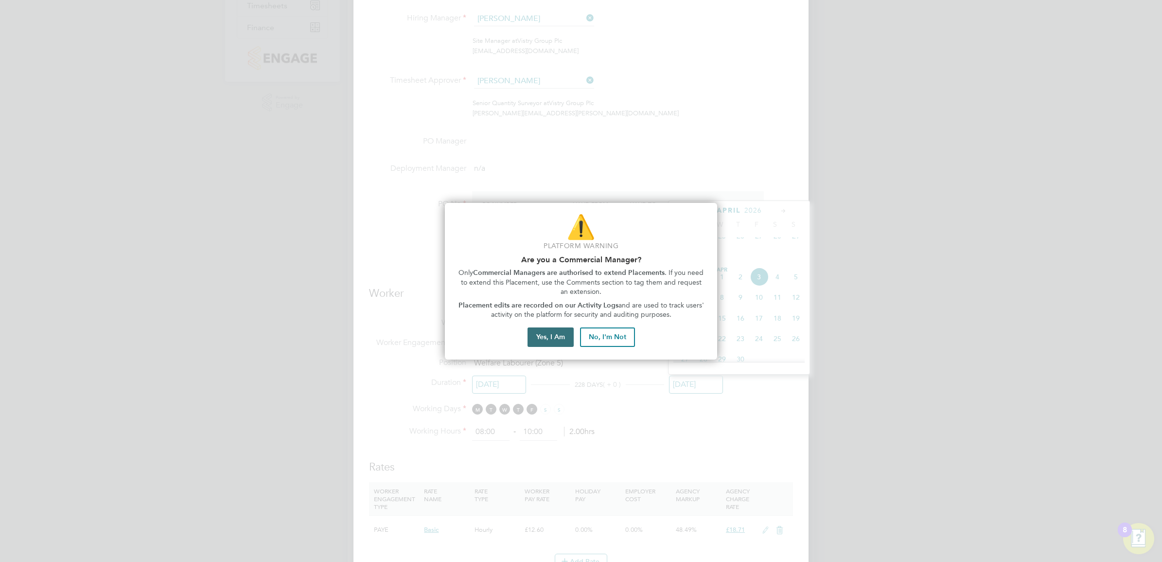
click at [558, 343] on button "Yes, I Am" at bounding box center [551, 336] width 46 height 19
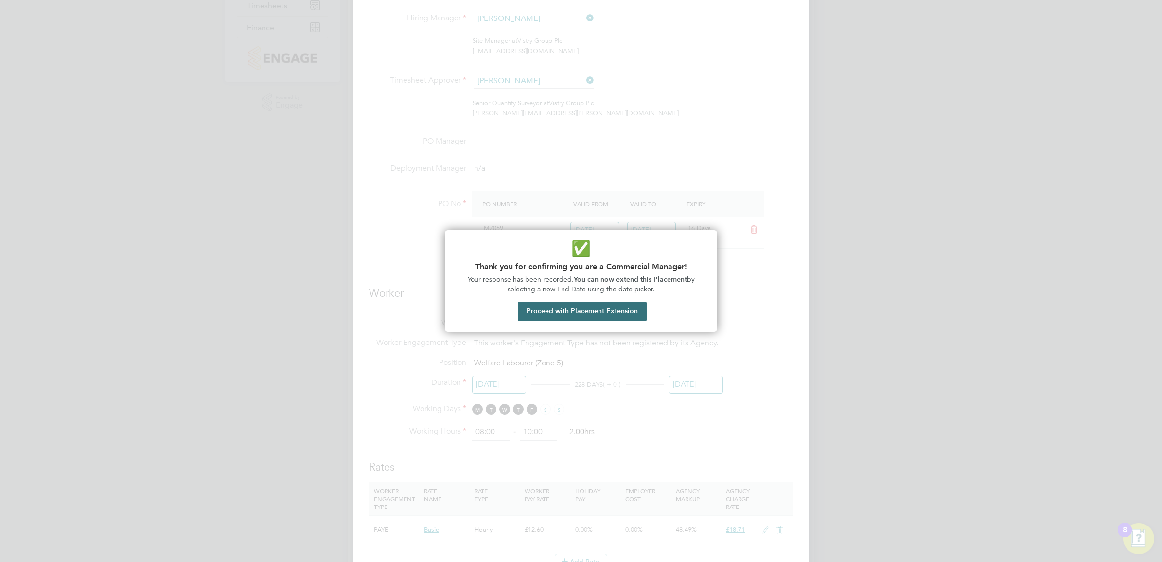
click at [572, 315] on button "Proceed with Placement Extension" at bounding box center [582, 311] width 129 height 19
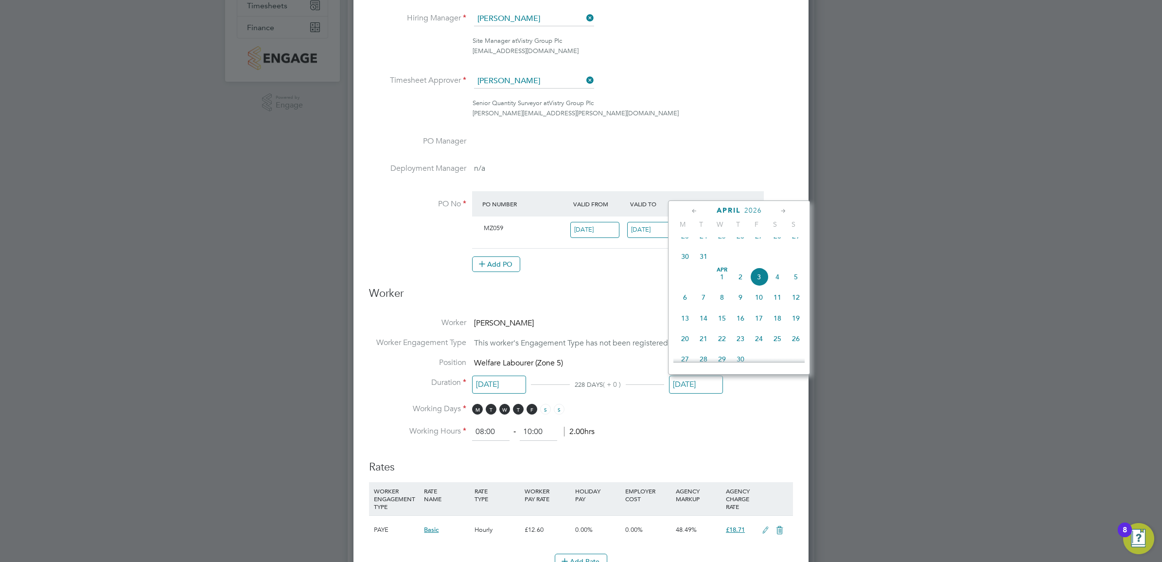
click at [781, 210] on icon at bounding box center [783, 211] width 9 height 11
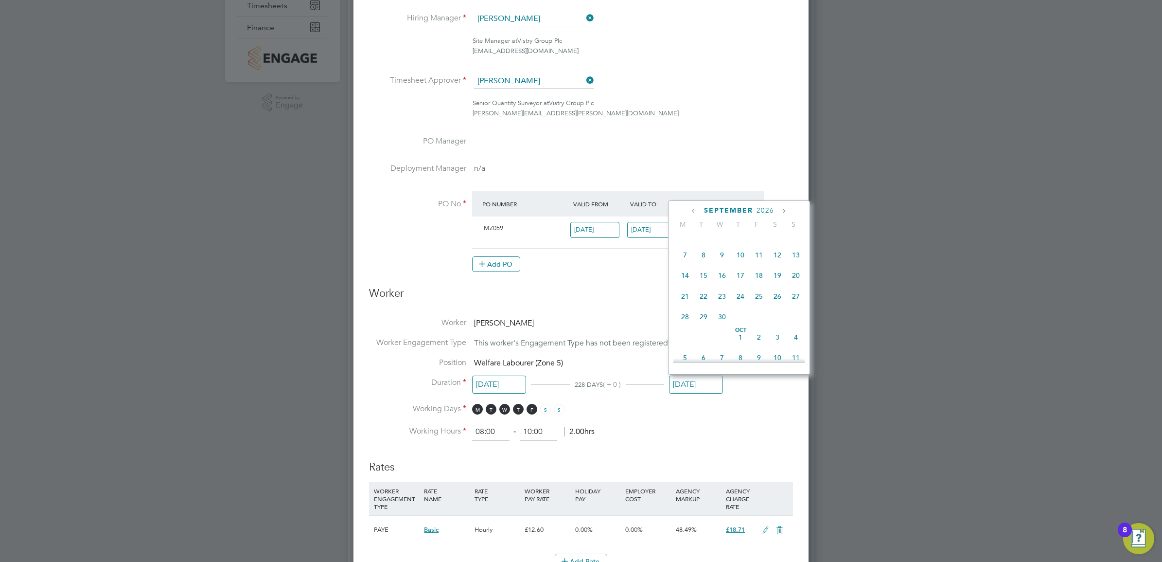
click at [692, 210] on icon at bounding box center [694, 211] width 9 height 11
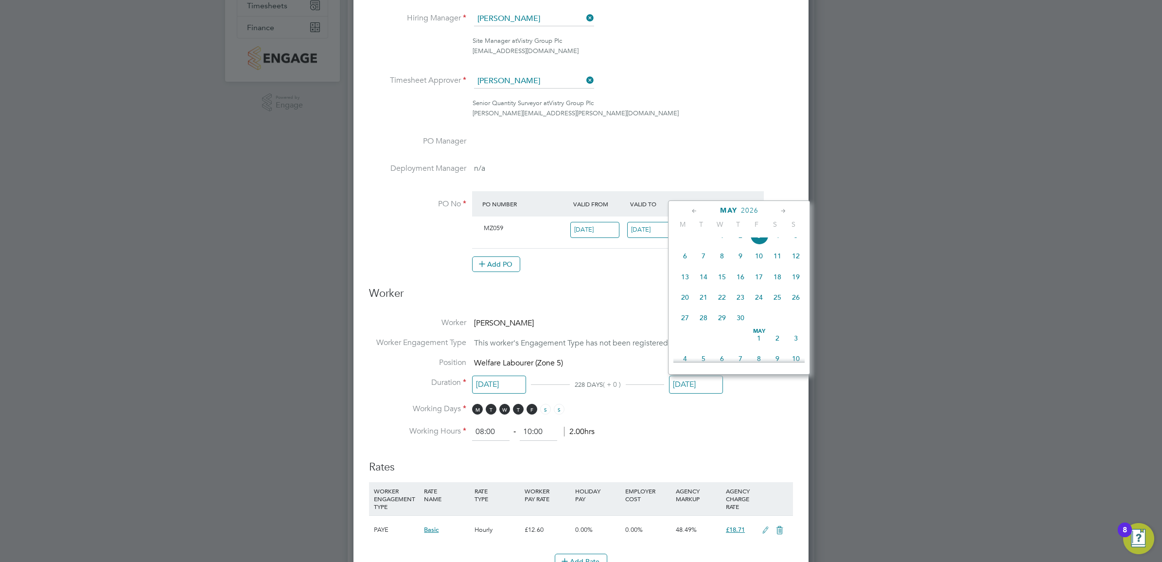
click at [692, 210] on icon at bounding box center [694, 211] width 9 height 11
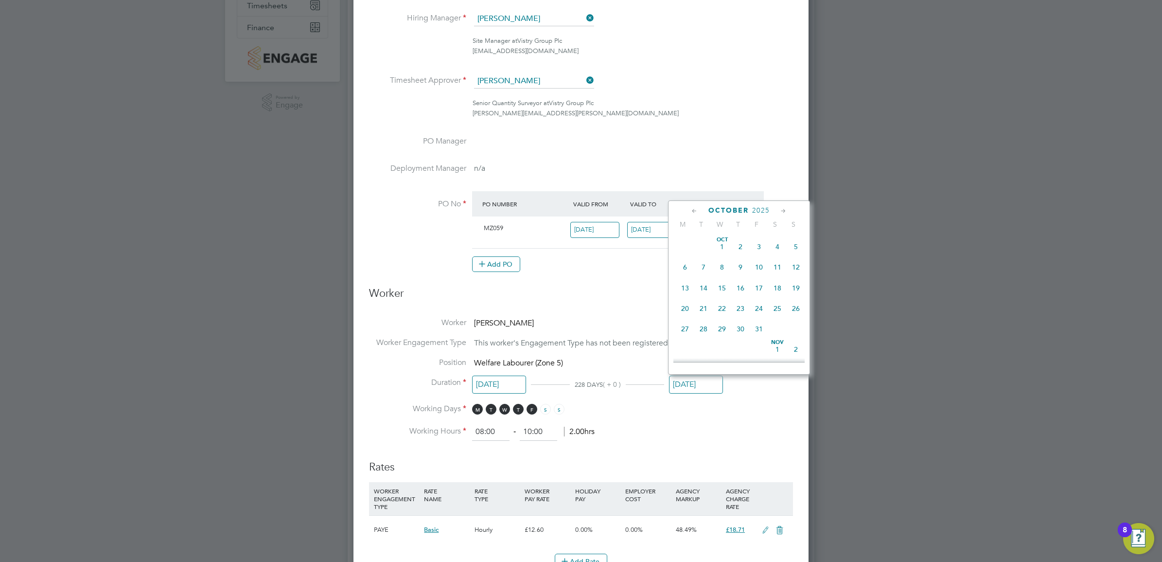
click at [692, 210] on icon at bounding box center [694, 211] width 9 height 11
click at [780, 211] on icon at bounding box center [783, 211] width 9 height 11
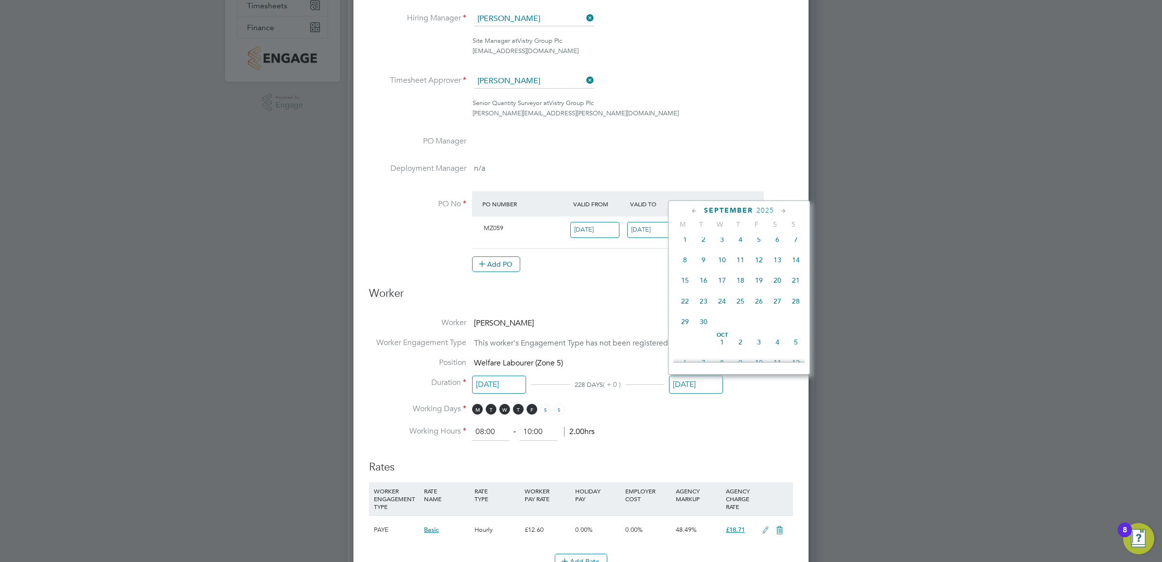
click at [757, 263] on span "12" at bounding box center [759, 259] width 18 height 18
type input "12 Sep 2025"
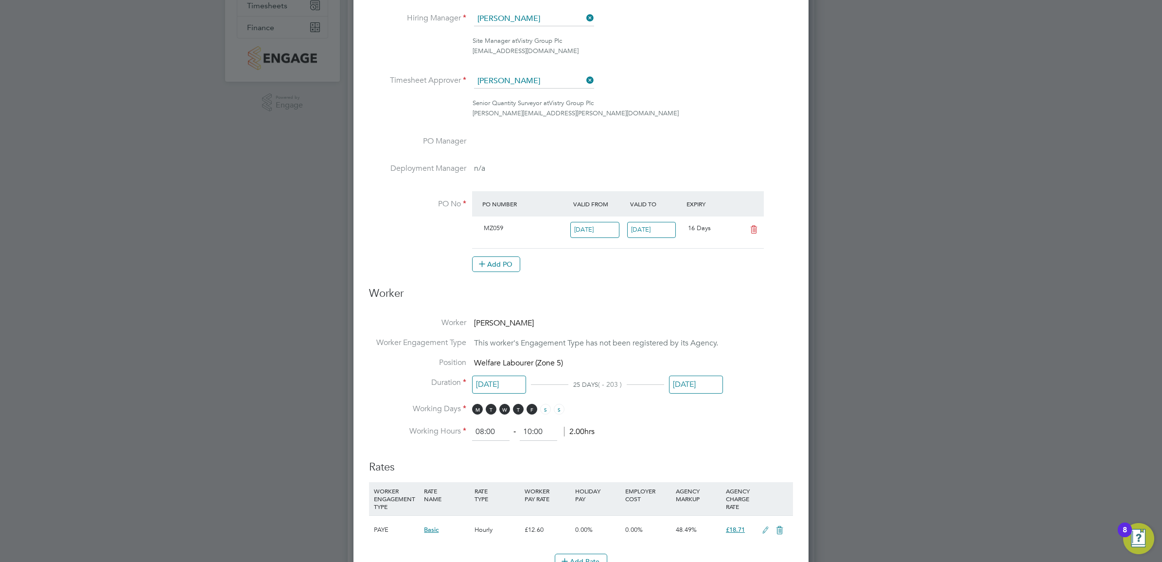
click at [740, 361] on li "Position Welfare Labourer (Zone 5)" at bounding box center [581, 367] width 424 height 20
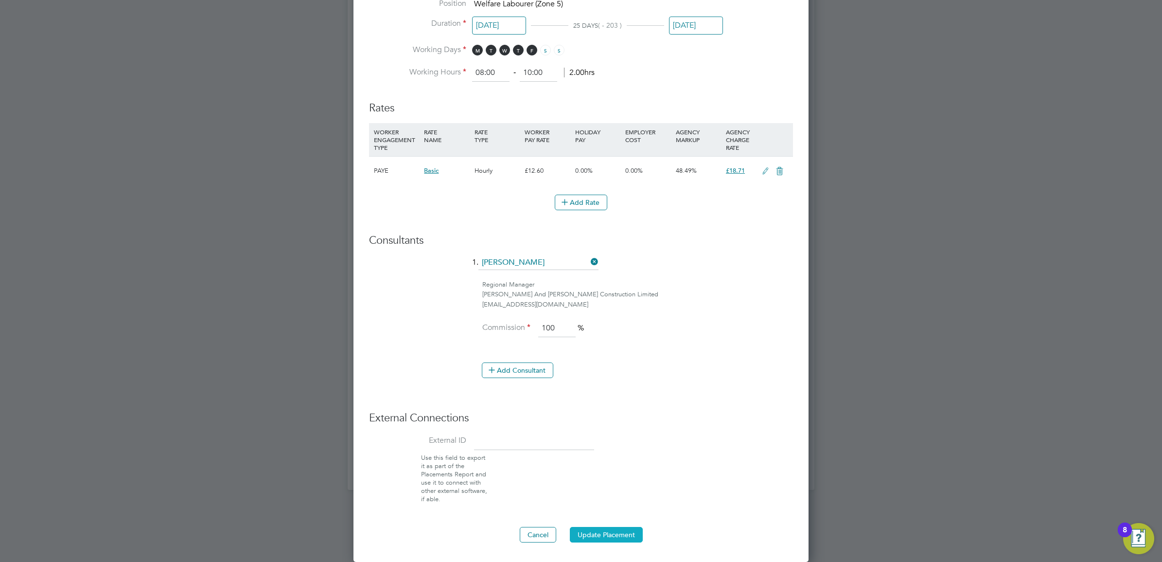
click at [596, 530] on button "Update Placement" at bounding box center [606, 535] width 73 height 16
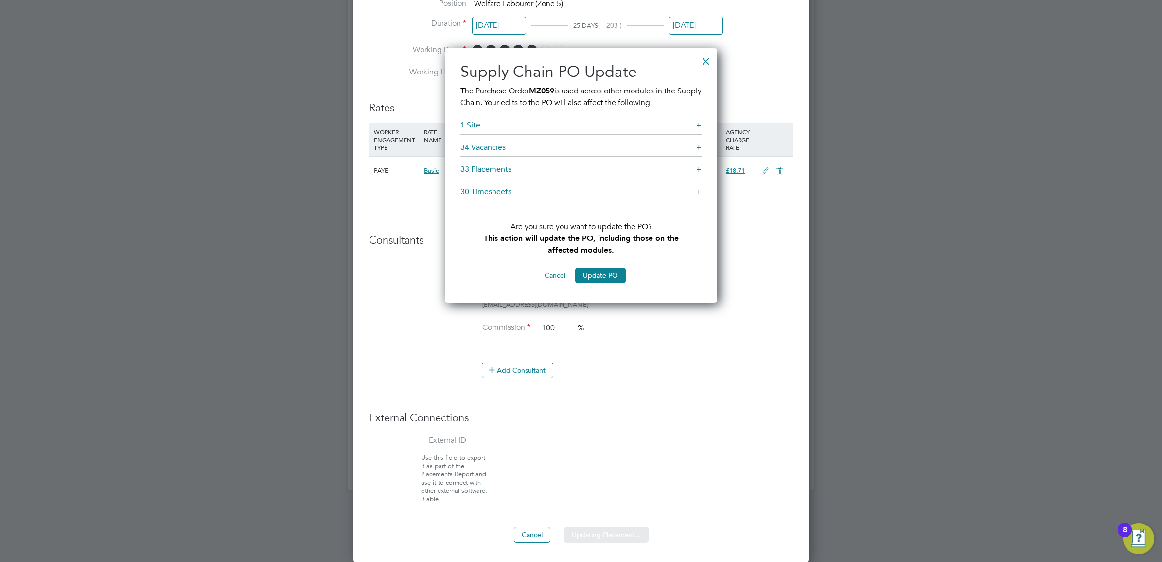
click at [594, 278] on button "Update PO" at bounding box center [600, 276] width 51 height 16
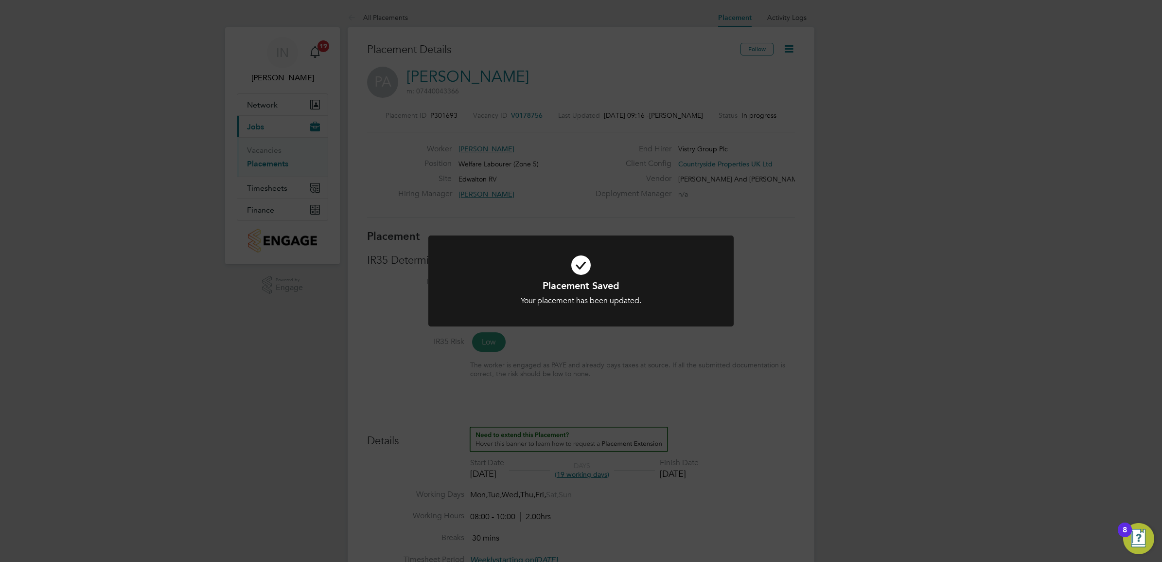
click at [760, 179] on div "Placement Saved Your placement has been updated. Cancel Okay" at bounding box center [581, 281] width 1162 height 562
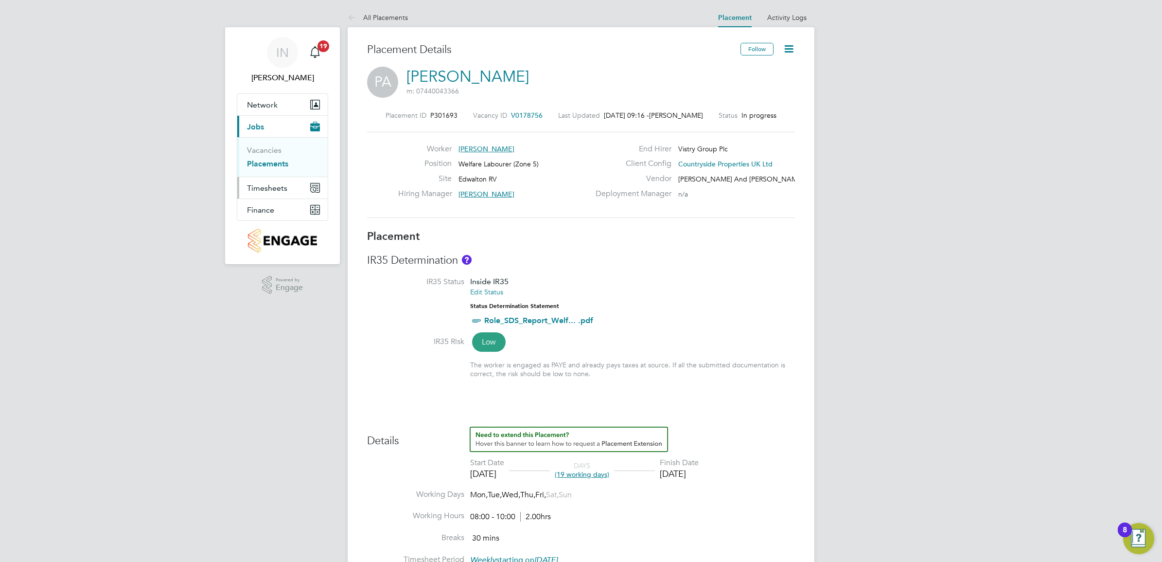
click at [268, 191] on span "Timesheets" at bounding box center [267, 187] width 40 height 9
click at [281, 173] on link "Timesheets" at bounding box center [267, 171] width 40 height 9
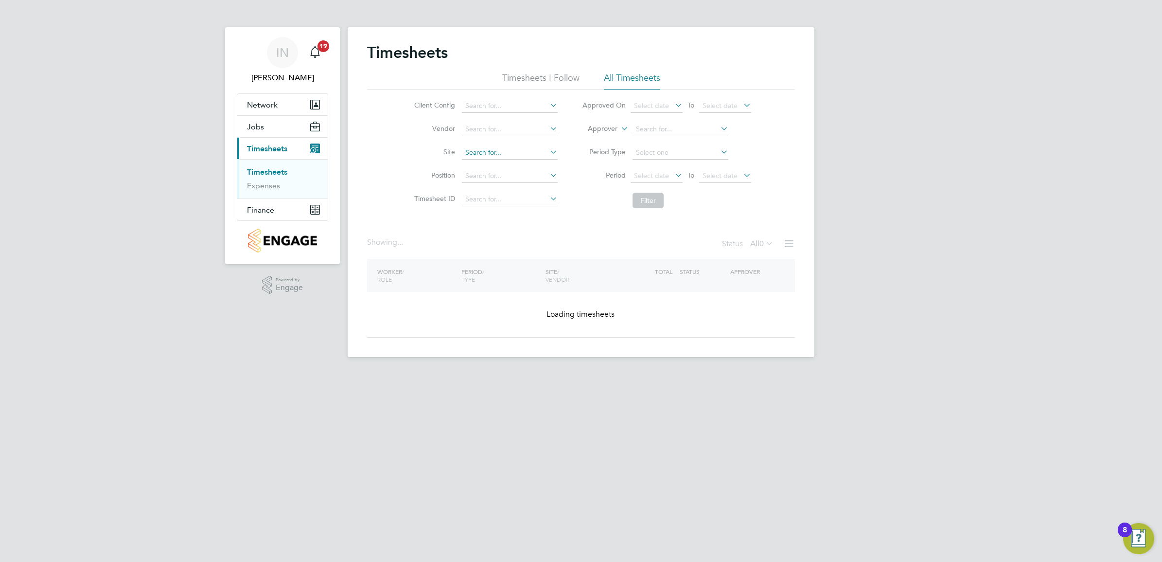
click at [507, 153] on input at bounding box center [510, 153] width 96 height 14
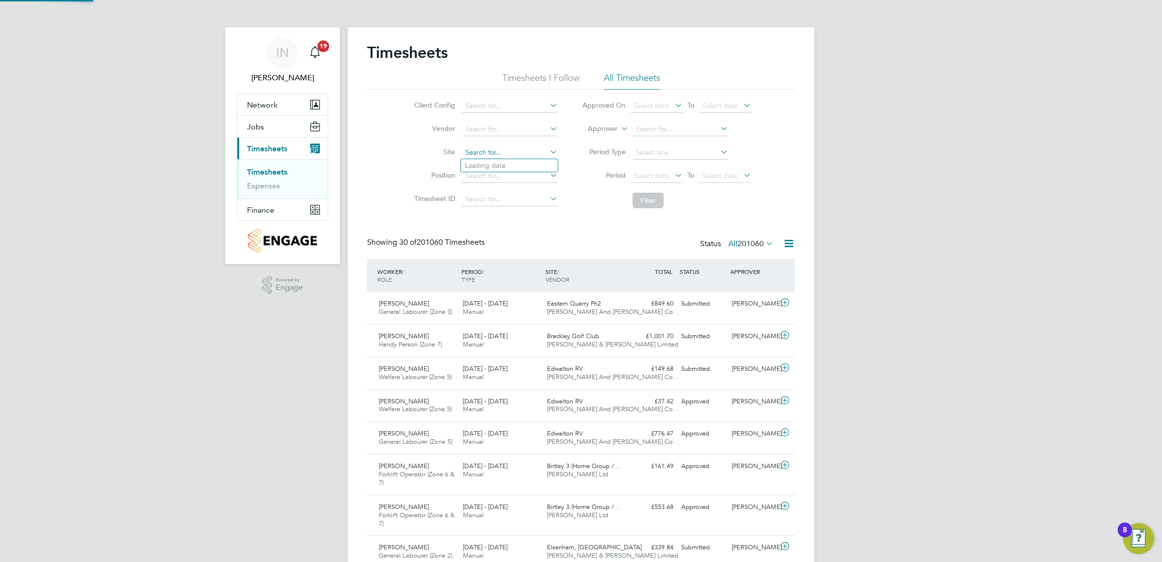
scroll to position [24, 84]
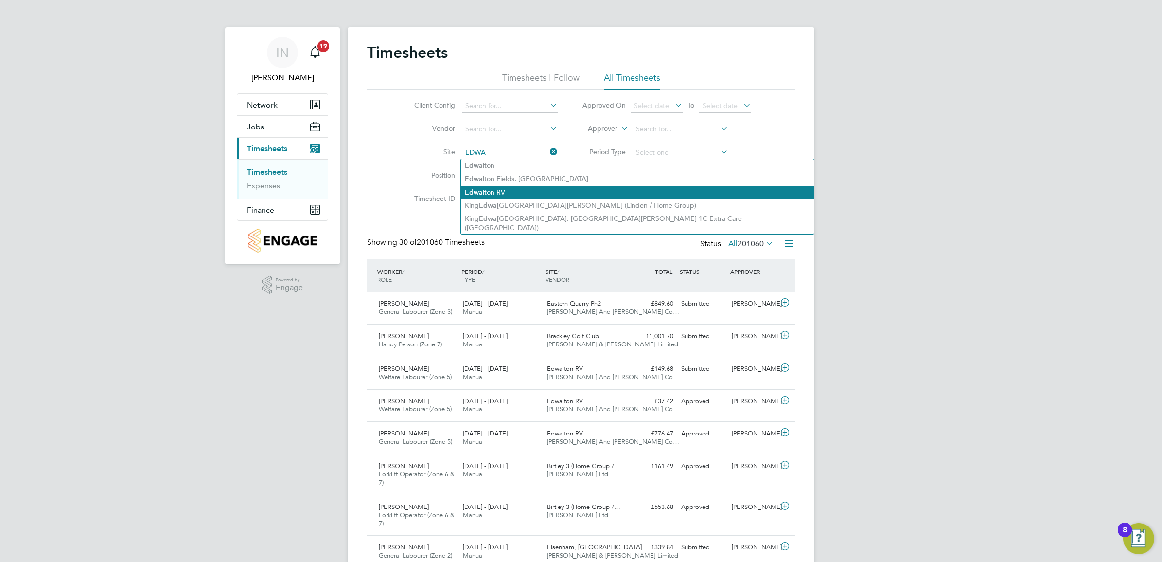
click at [522, 196] on li "Edwa lton RV" at bounding box center [637, 192] width 353 height 13
type input "Edwalton RV"
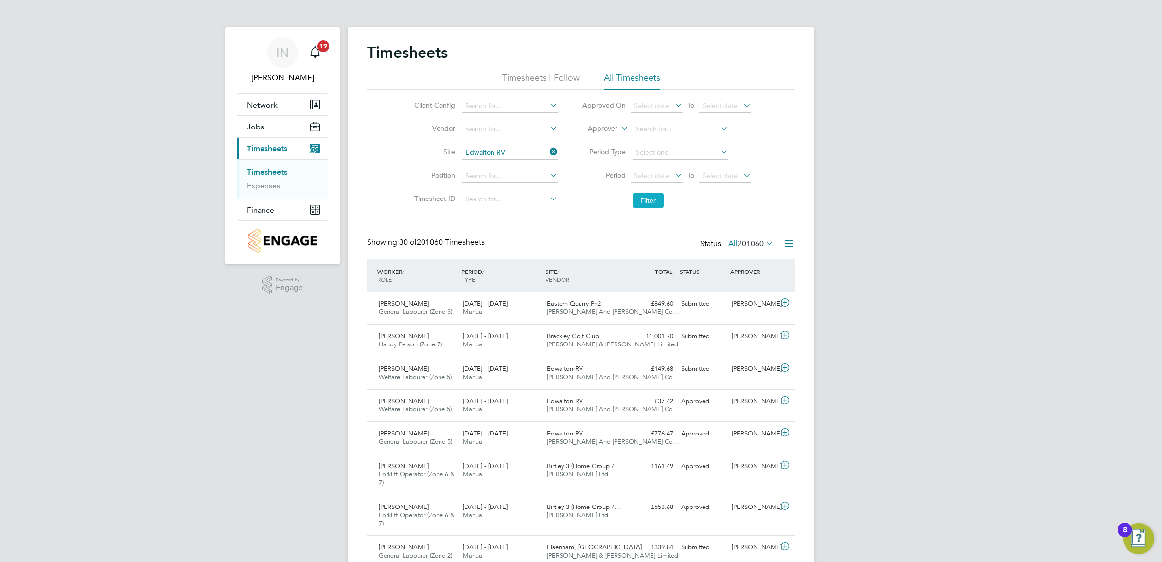
click at [642, 199] on button "Filter" at bounding box center [648, 201] width 31 height 16
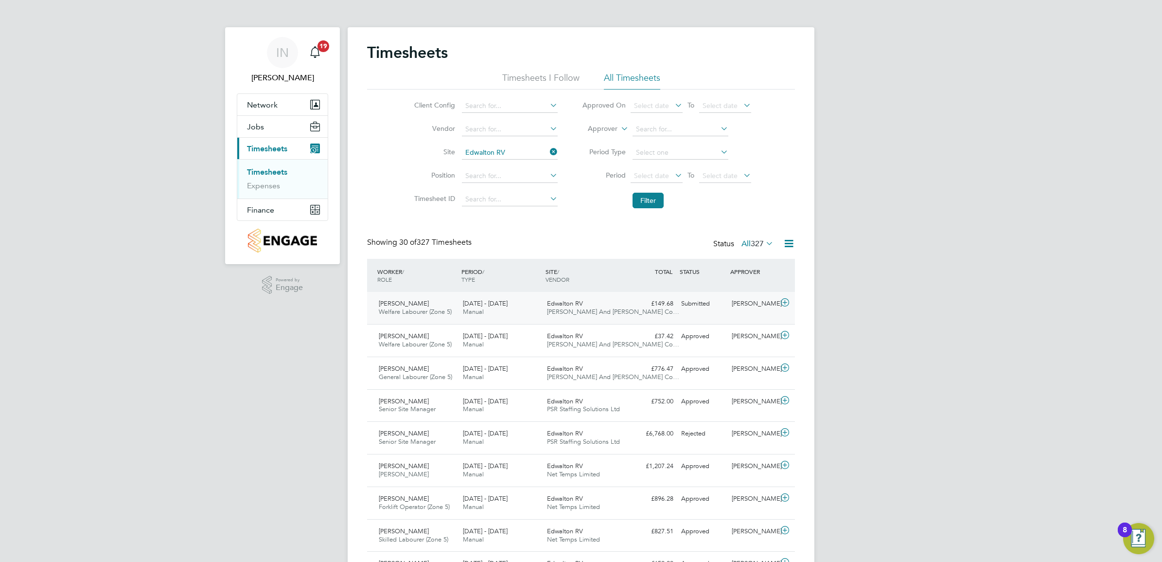
click at [647, 305] on div "£149.68 Submitted" at bounding box center [652, 304] width 51 height 16
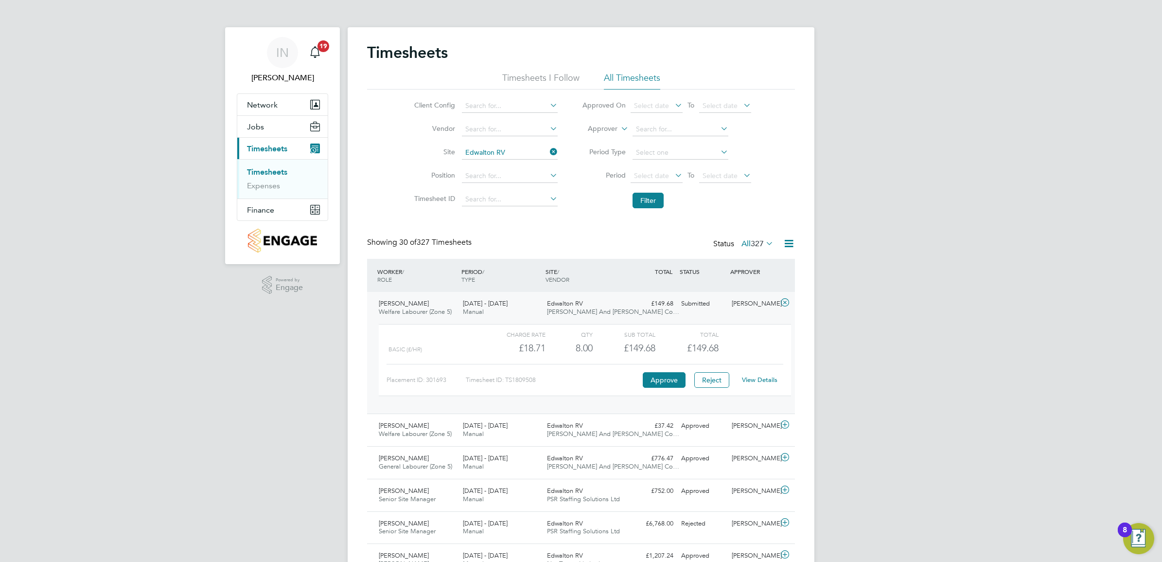
click at [767, 378] on link "View Details" at bounding box center [760, 379] width 36 height 8
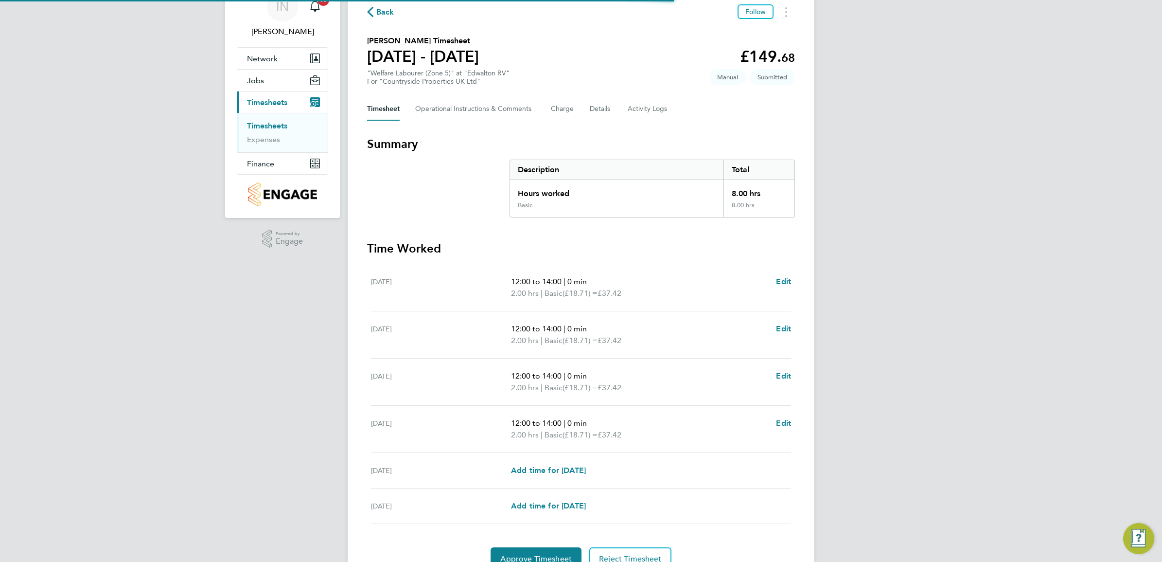
scroll to position [95, 0]
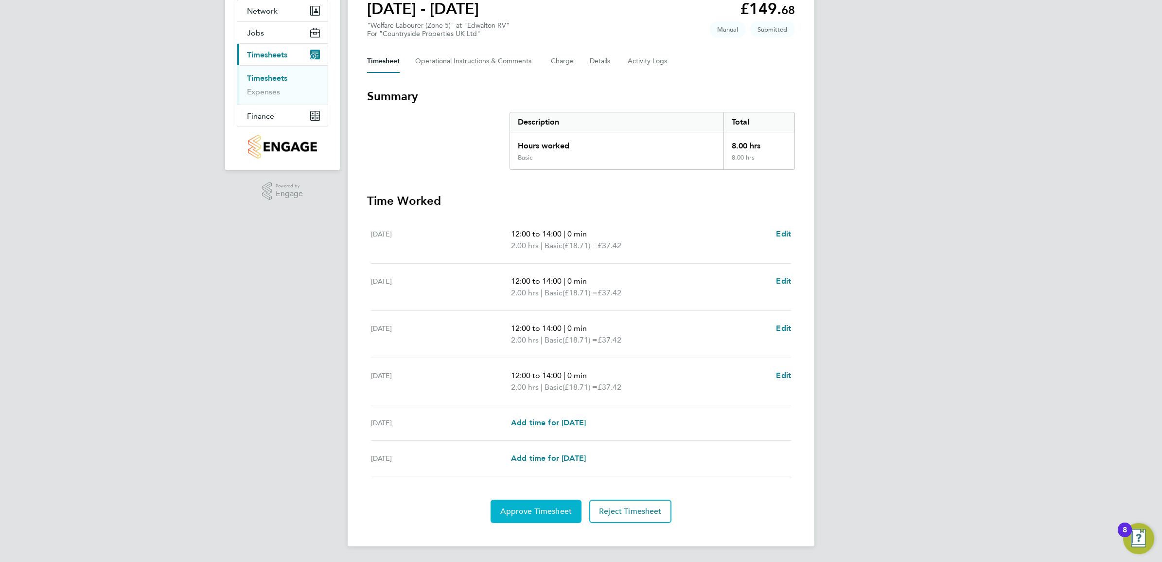
click at [529, 511] on span "Approve Timesheet" at bounding box center [535, 511] width 71 height 10
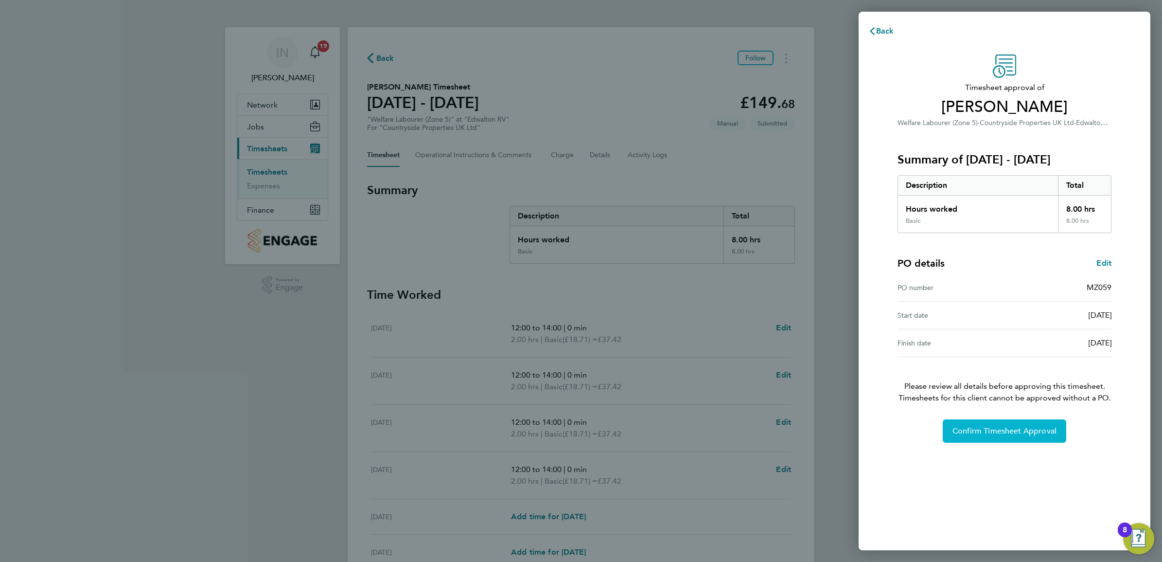
click at [975, 427] on span "Confirm Timesheet Approval" at bounding box center [1005, 431] width 104 height 10
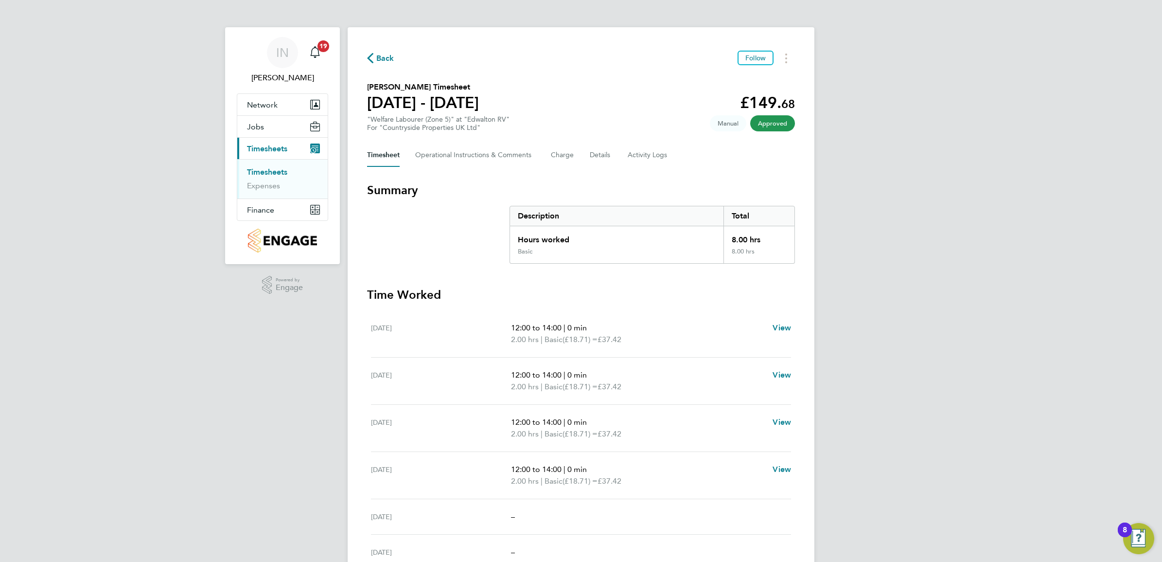
click at [372, 54] on icon "button" at bounding box center [370, 58] width 6 height 10
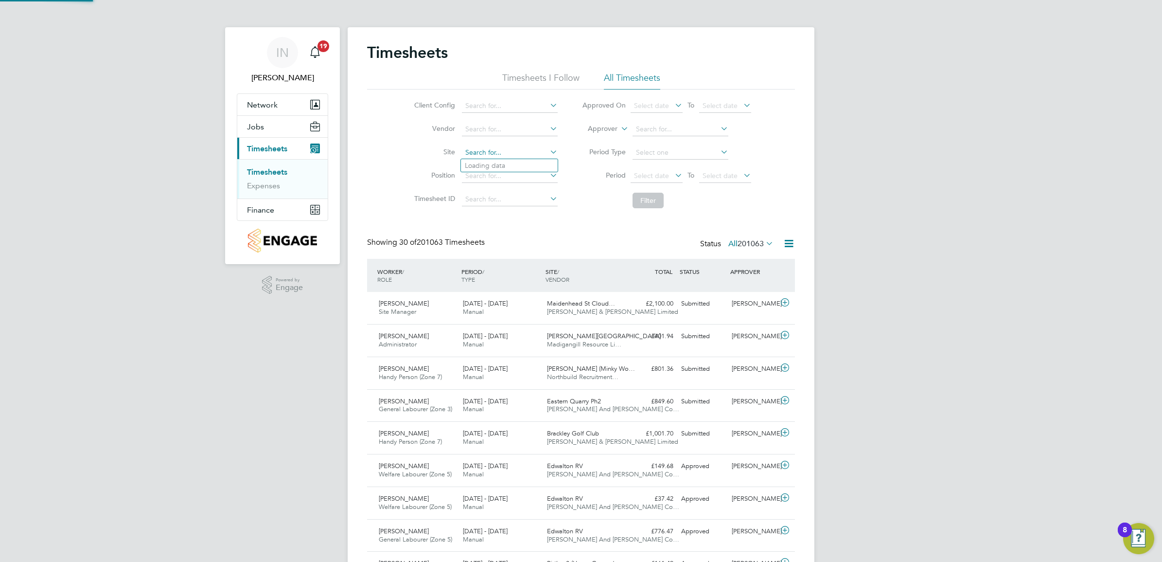
click at [494, 149] on input at bounding box center [510, 153] width 96 height 14
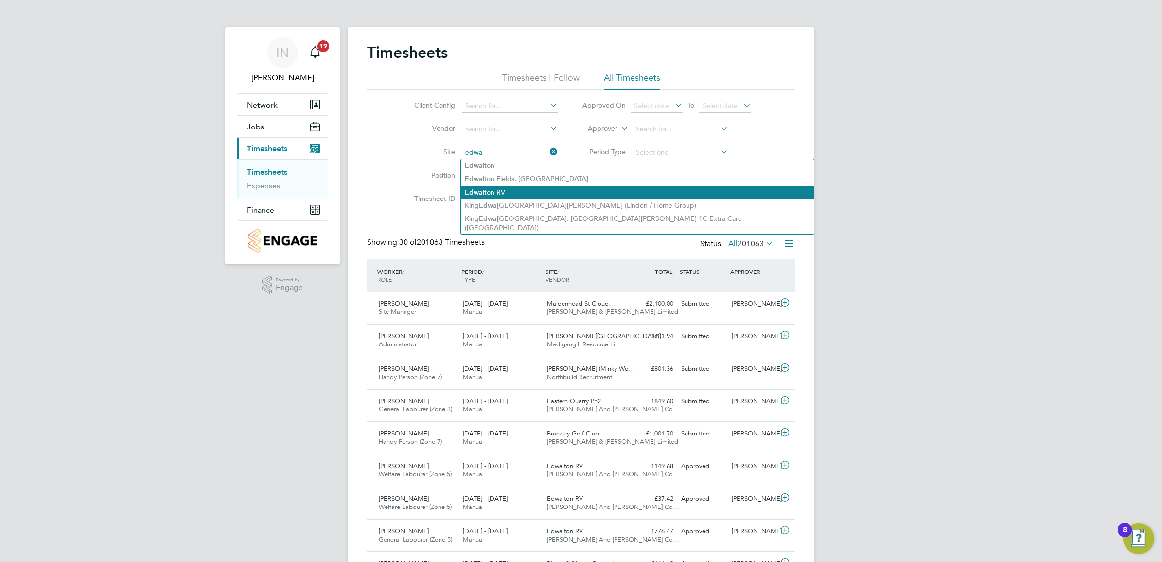
click at [499, 197] on li "Edwa lton RV" at bounding box center [637, 192] width 353 height 13
type input "Edwalton RV"
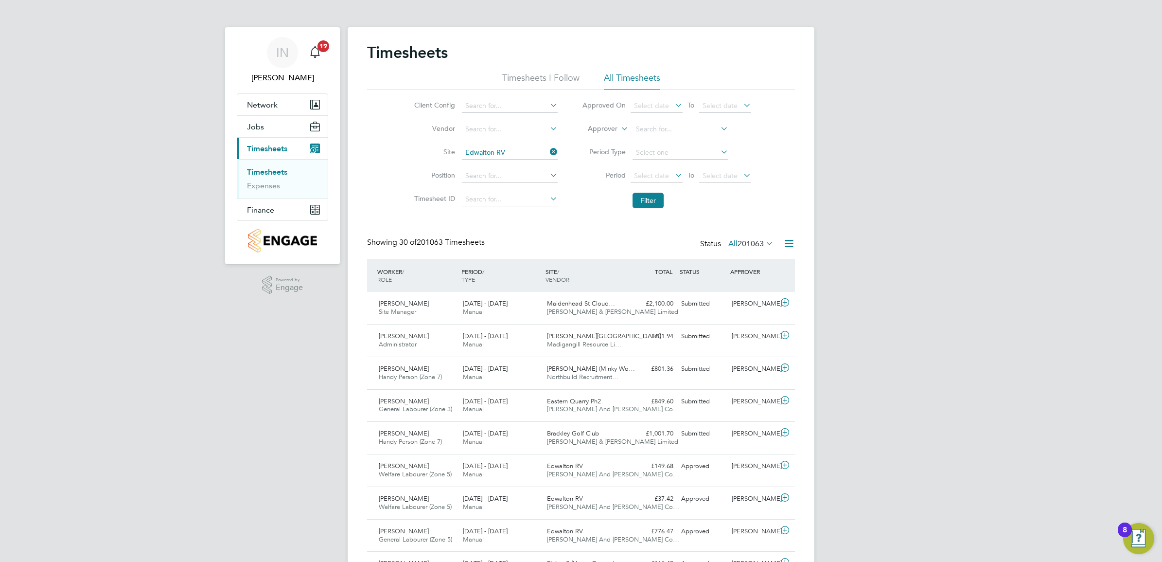
click at [655, 208] on li "Filter" at bounding box center [667, 200] width 194 height 25
click at [654, 208] on button "Filter" at bounding box center [648, 201] width 31 height 16
click at [785, 302] on icon at bounding box center [785, 303] width 12 height 8
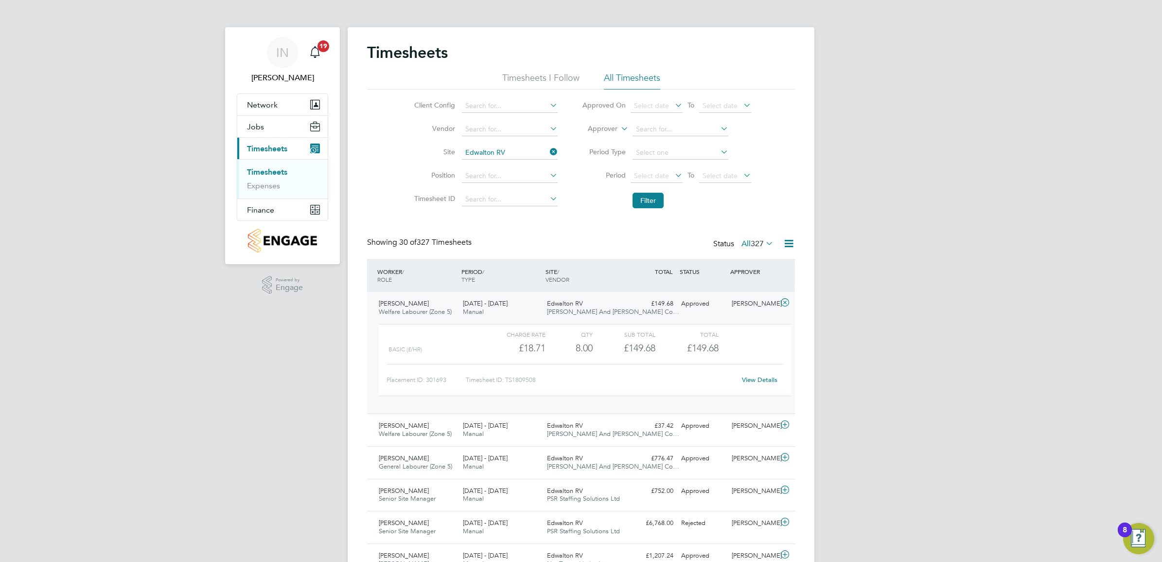
click at [766, 381] on link "View Details" at bounding box center [760, 379] width 36 height 8
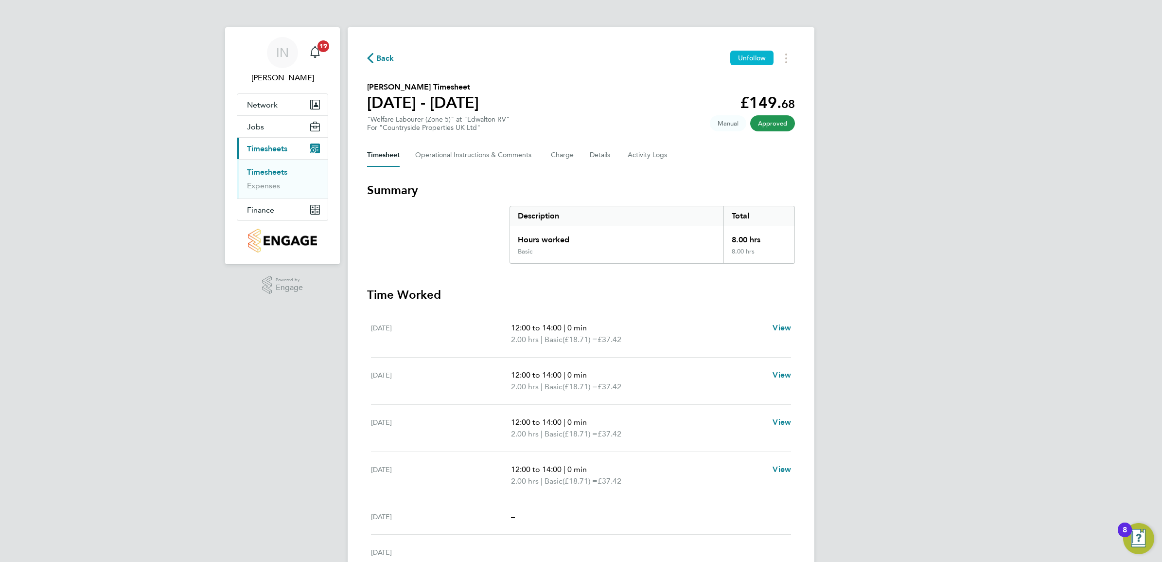
click at [747, 60] on span "Unfollow" at bounding box center [752, 58] width 28 height 9
click at [752, 62] on button "Follow" at bounding box center [756, 58] width 36 height 15
click at [382, 59] on span "Back" at bounding box center [385, 59] width 18 height 12
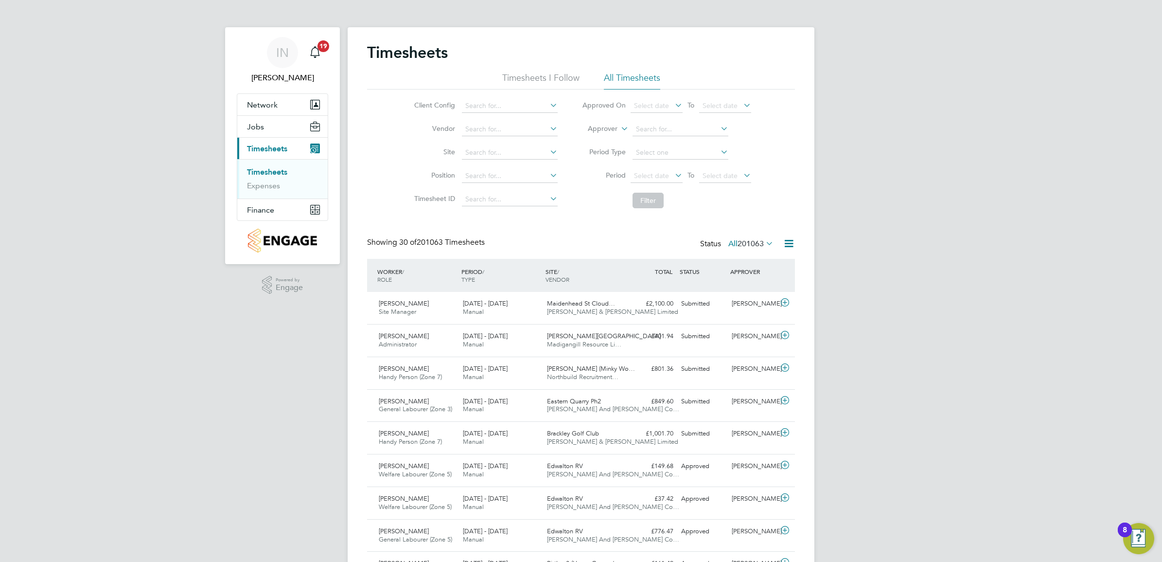
click at [518, 76] on li "Timesheets I Follow" at bounding box center [540, 81] width 77 height 18
